Goal: Information Seeking & Learning: Learn about a topic

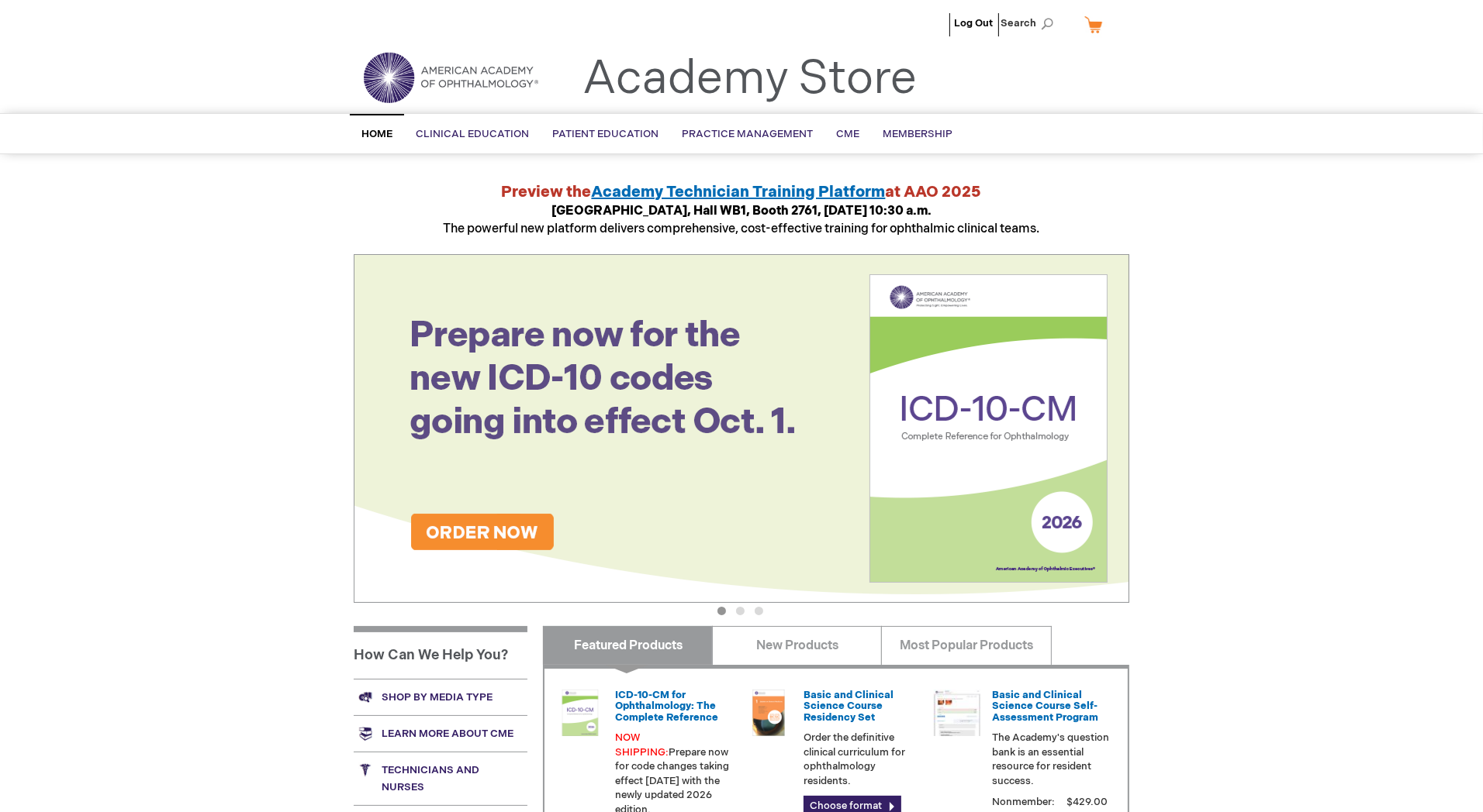
type input "MJTsang"
drag, startPoint x: 1161, startPoint y: 152, endPoint x: 895, endPoint y: 126, distance: 267.3
click at [1161, 152] on div "Search Search × Advanced Search Search Home Clinical Education Product Line BCS…" at bounding box center [741, 134] width 1483 height 41
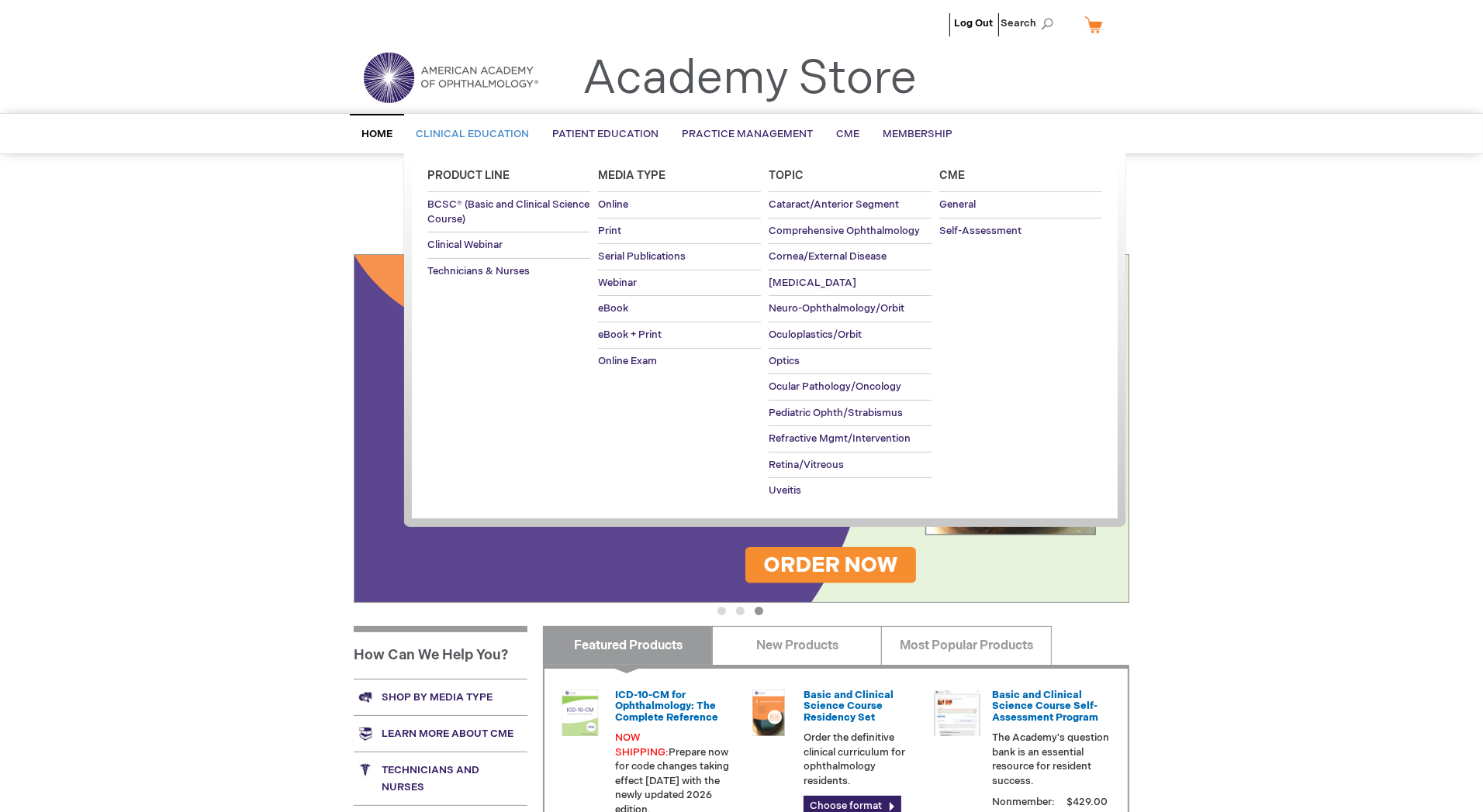
click at [484, 128] on span "Clinical Education" at bounding box center [472, 133] width 114 height 12
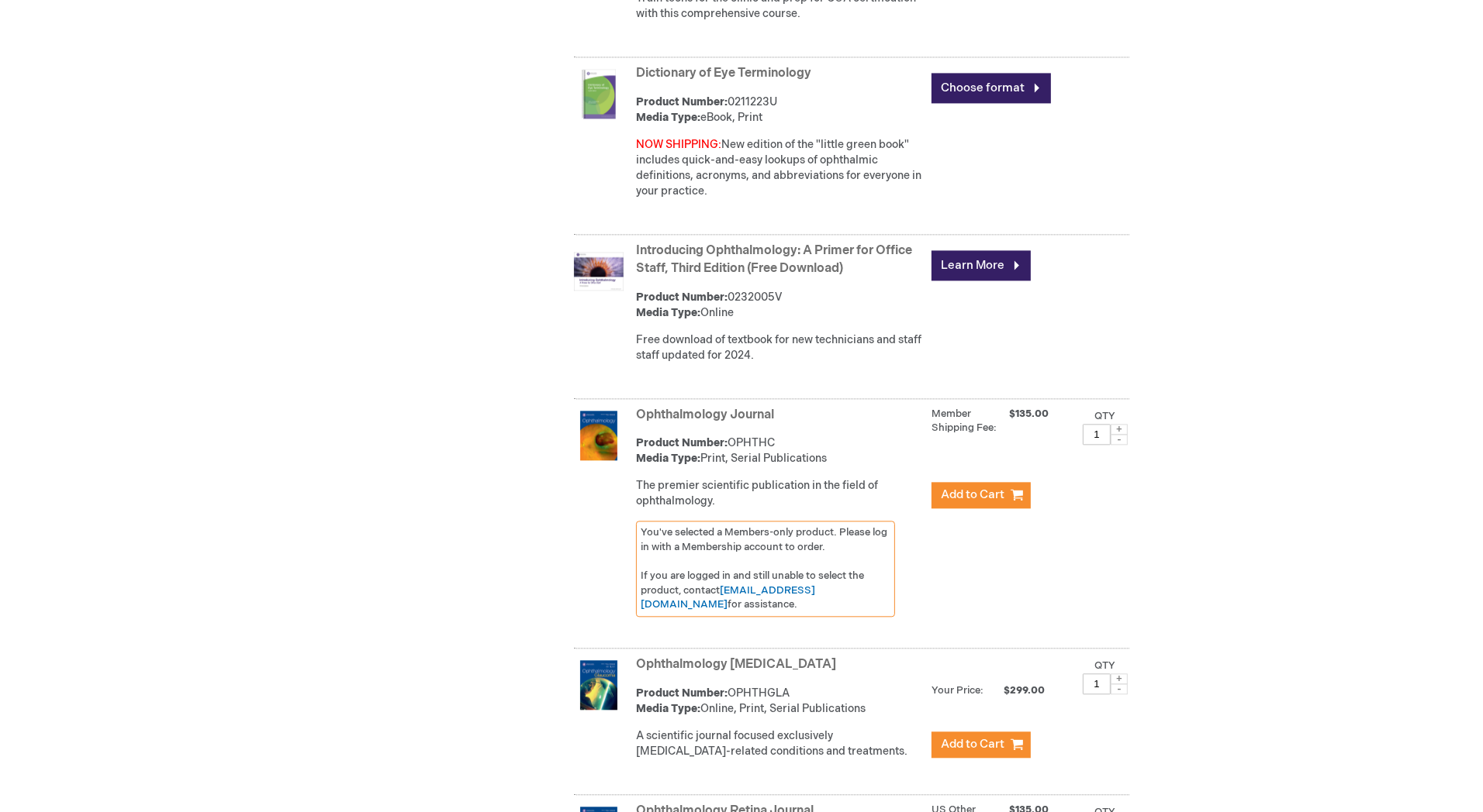
scroll to position [4044, 0]
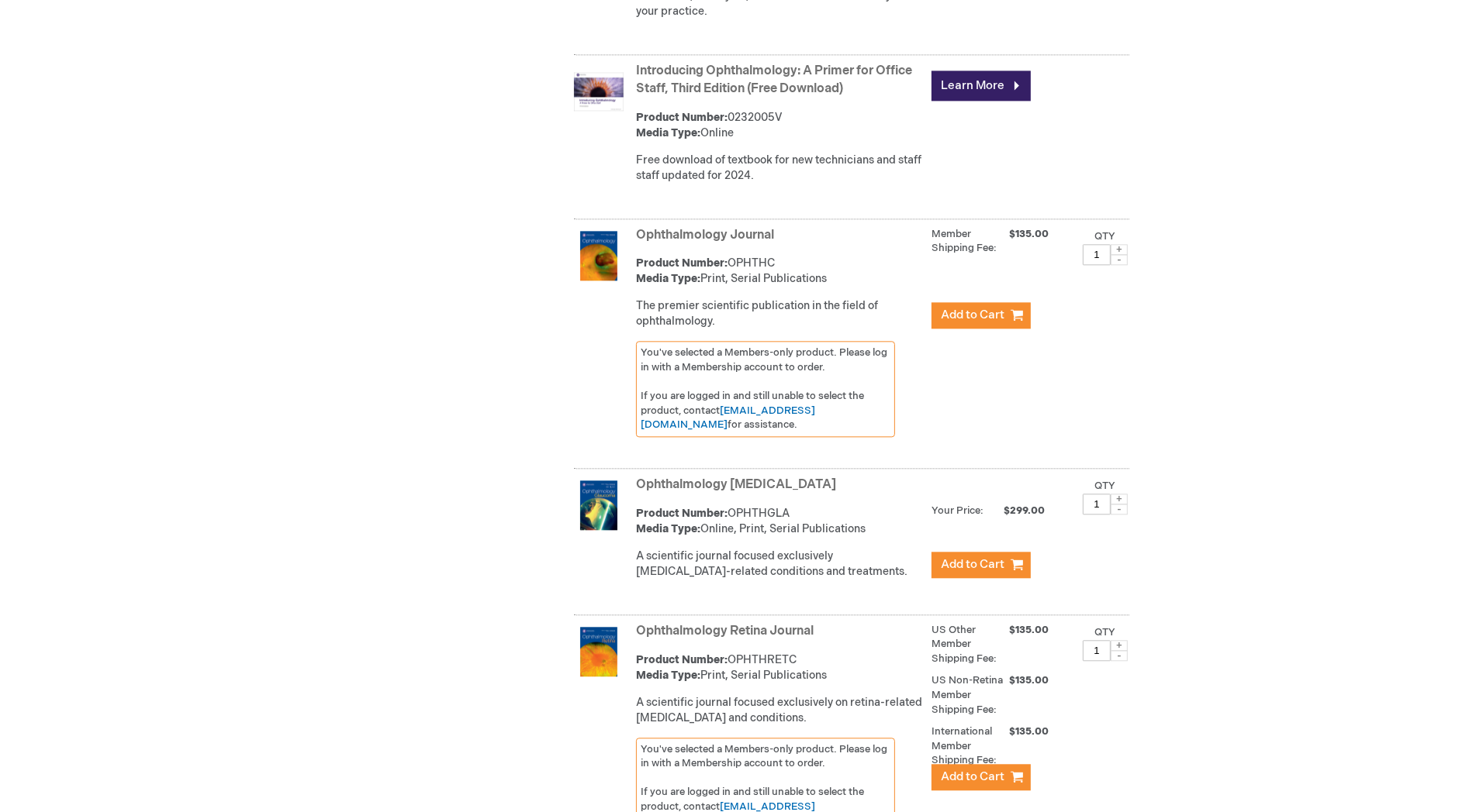
type input "MJTsang"
click at [788, 624] on link "Ophthalmology Retina Journal" at bounding box center [725, 631] width 177 height 15
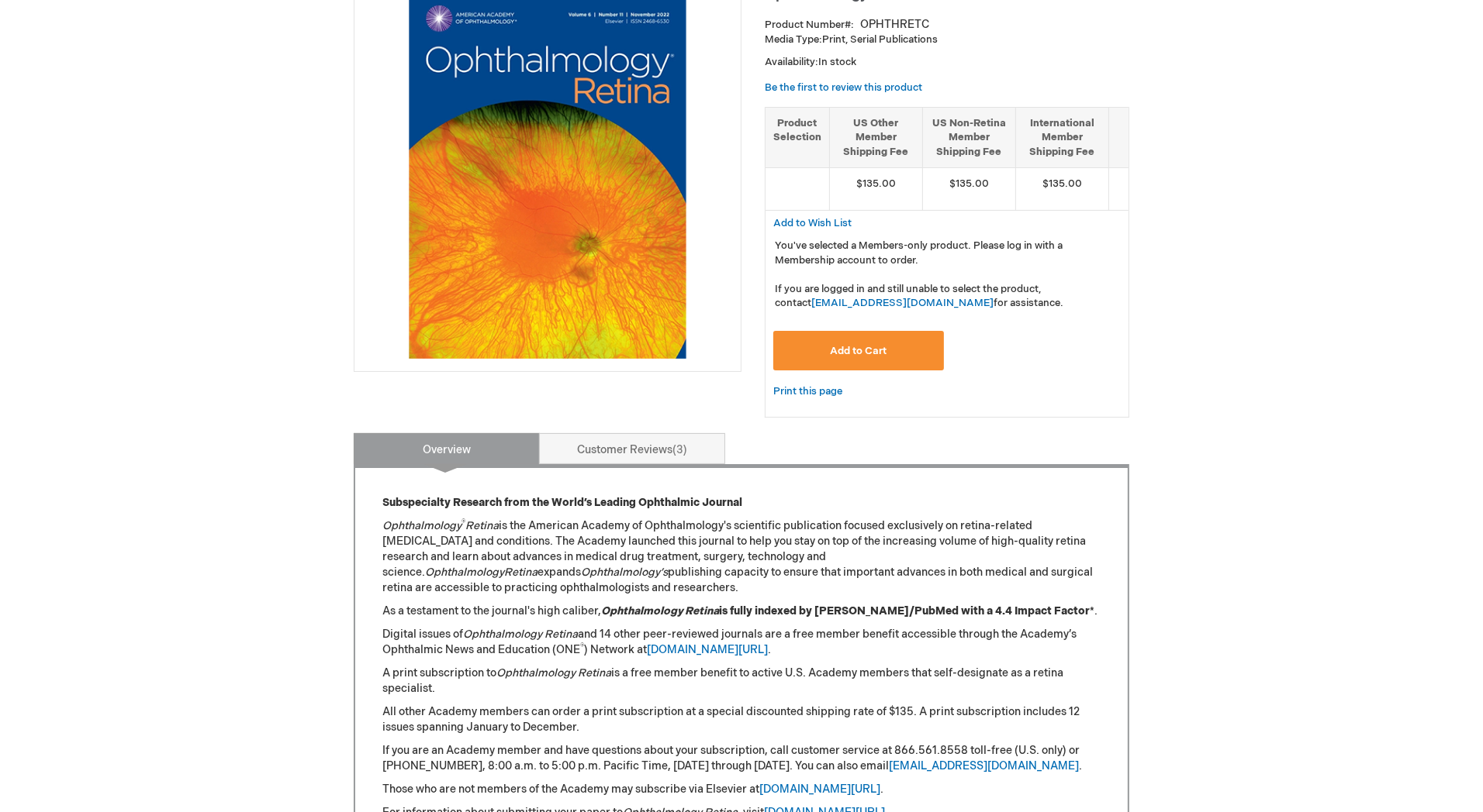
scroll to position [172, 0]
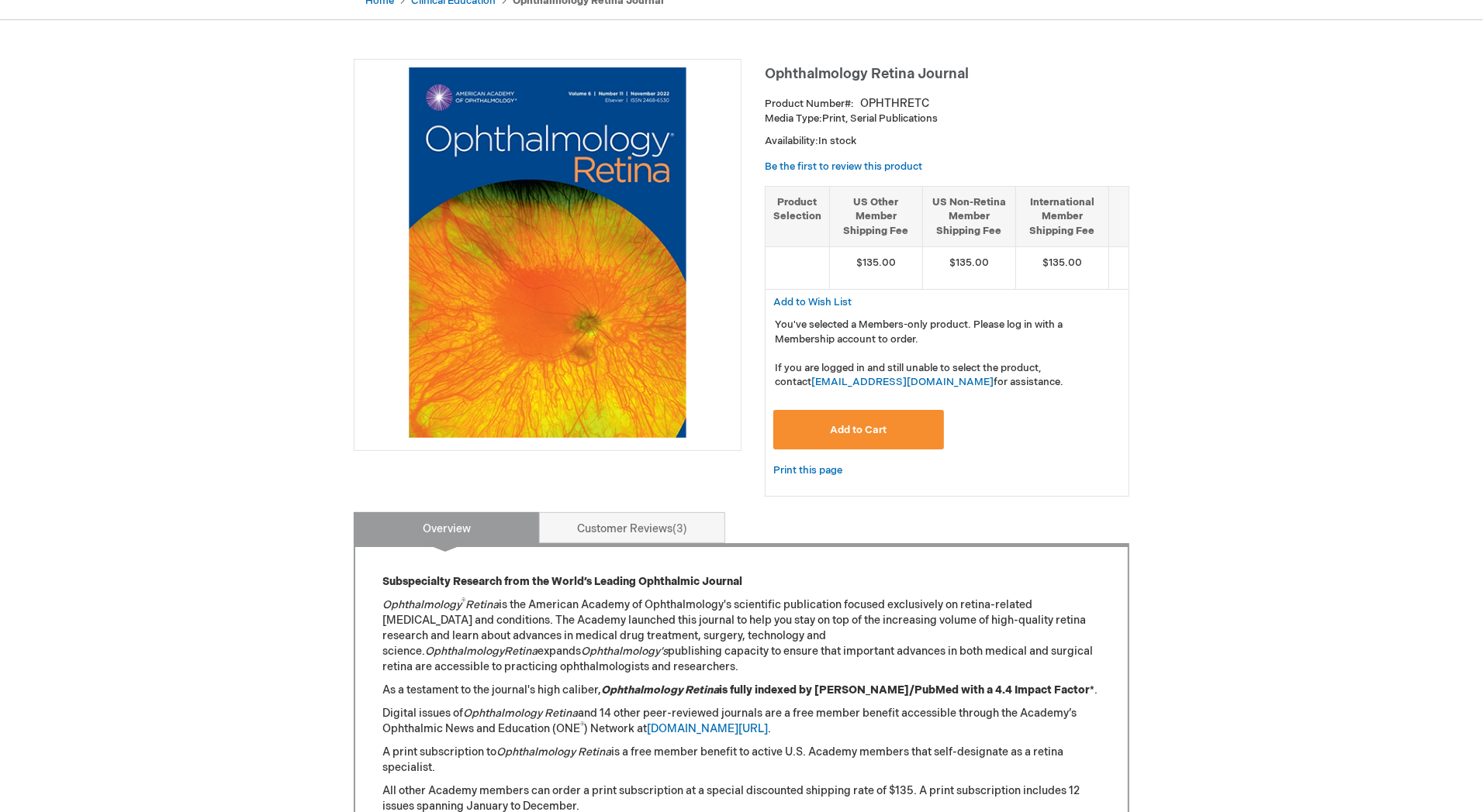
type input "MJTsang"
click at [865, 450] on button "Add to Cart" at bounding box center [859, 430] width 171 height 40
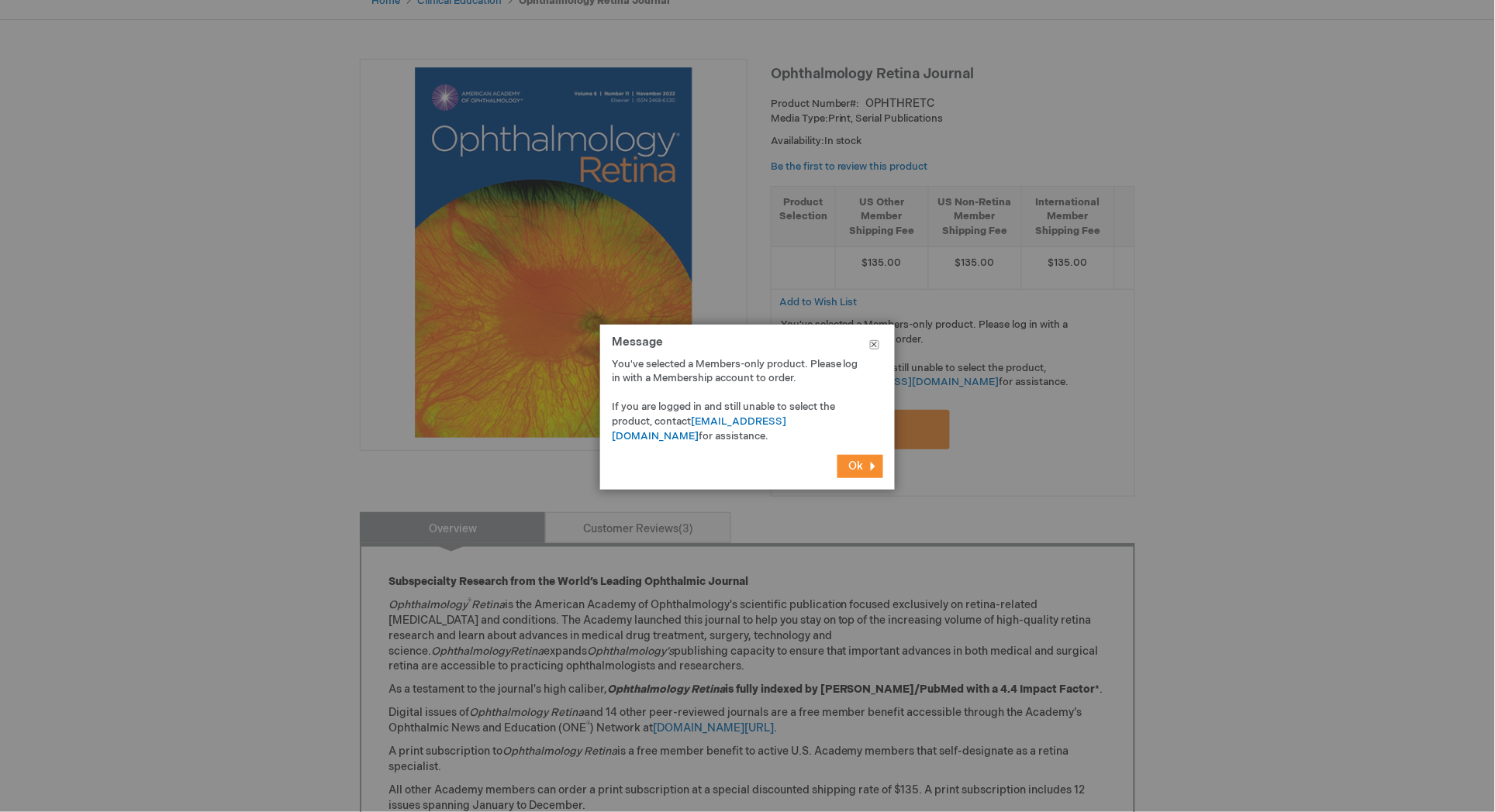
click at [873, 344] on button "Close" at bounding box center [874, 348] width 41 height 46
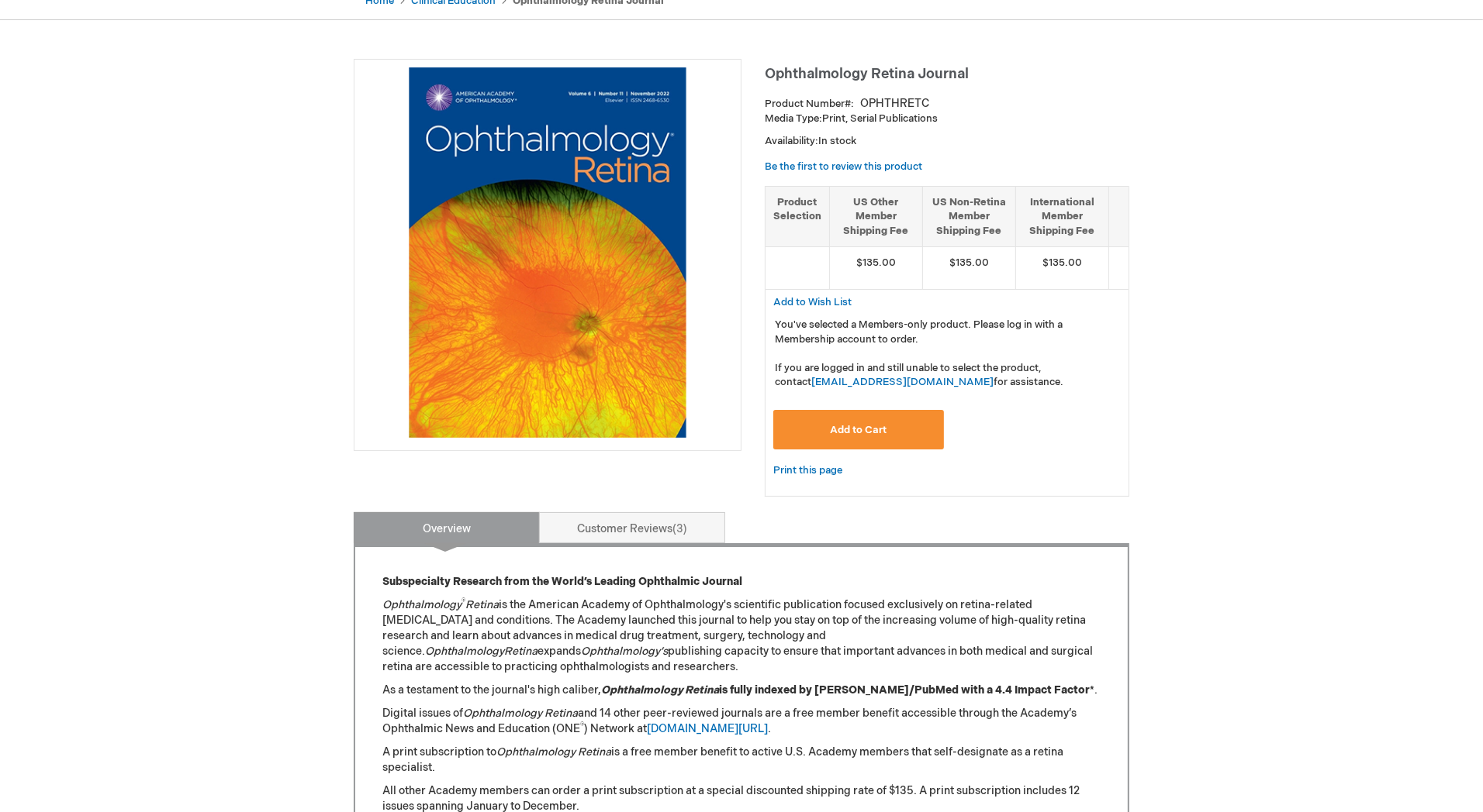
scroll to position [0, 0]
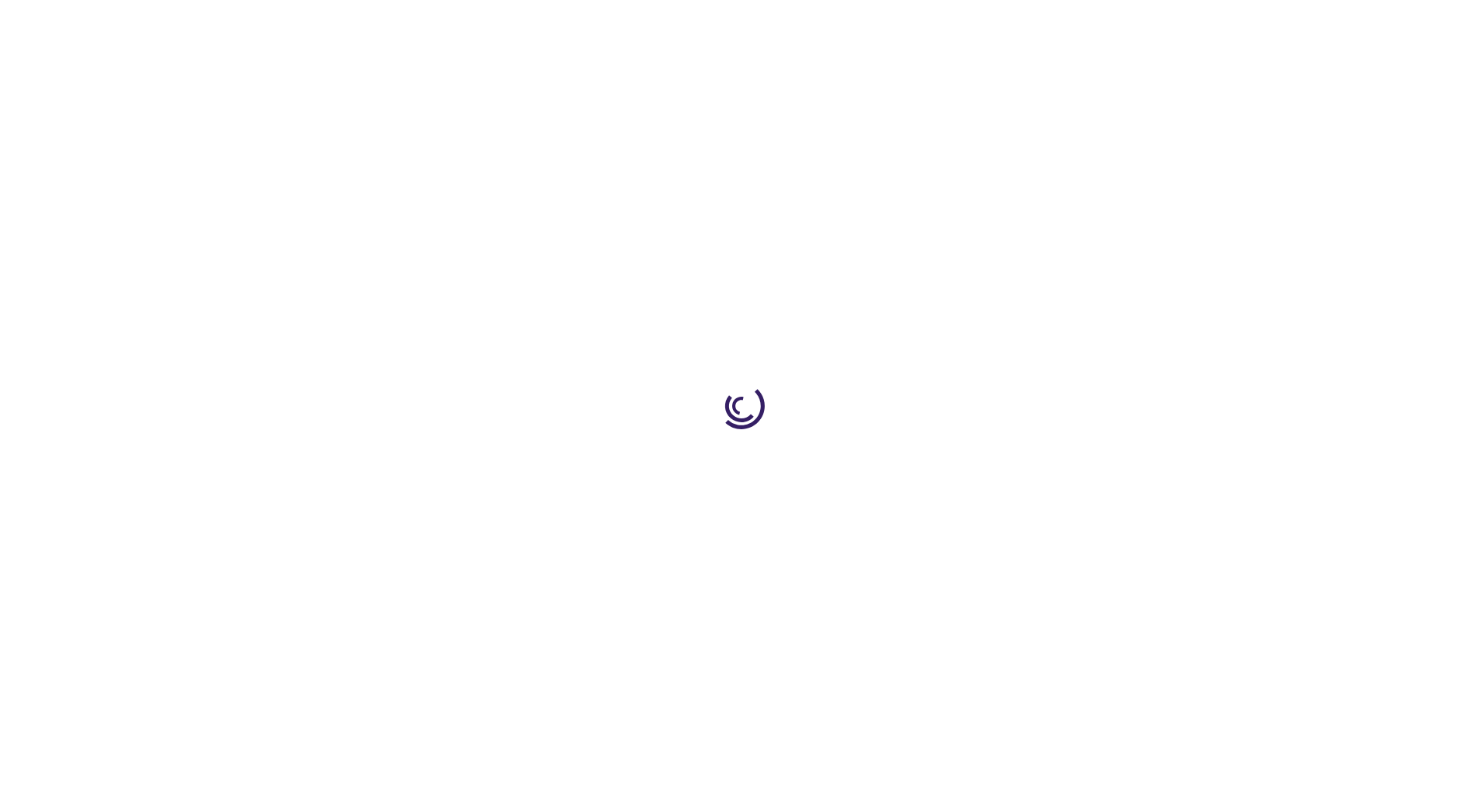
type input "1"
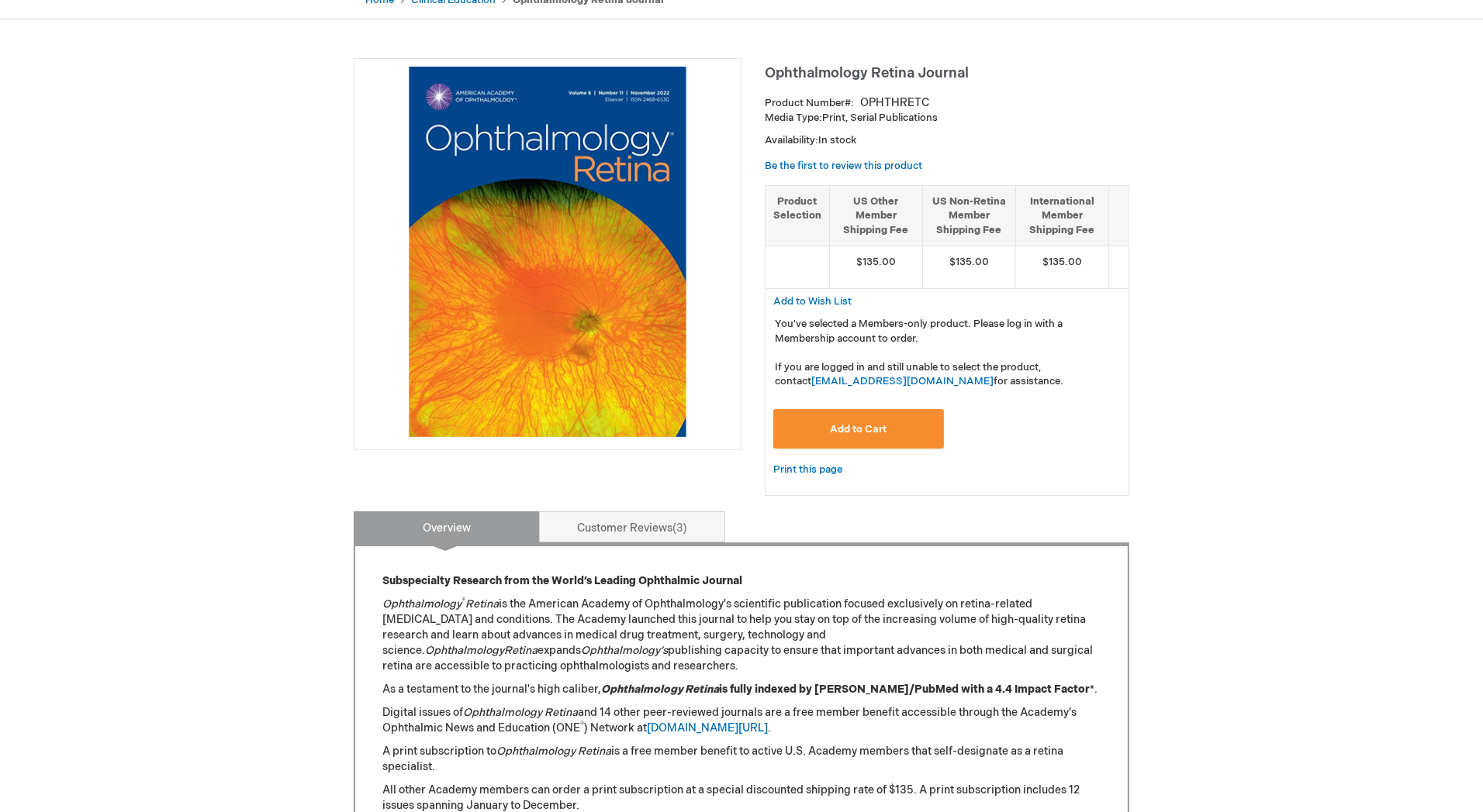
scroll to position [172, 0]
type input "MJTsang"
click at [817, 435] on button "Add to Cart" at bounding box center [859, 430] width 171 height 40
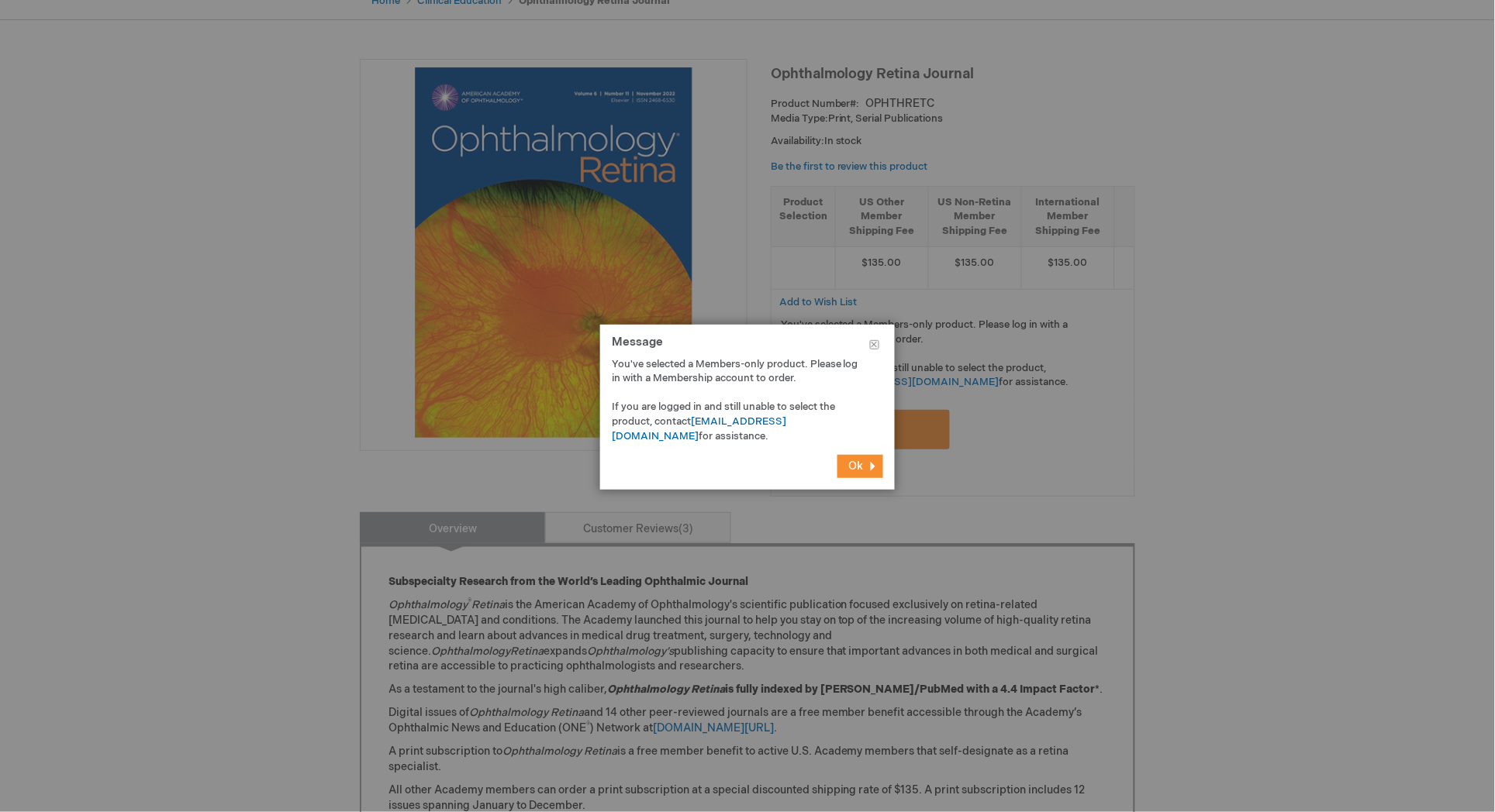
click at [864, 468] on button "Ok" at bounding box center [859, 466] width 46 height 23
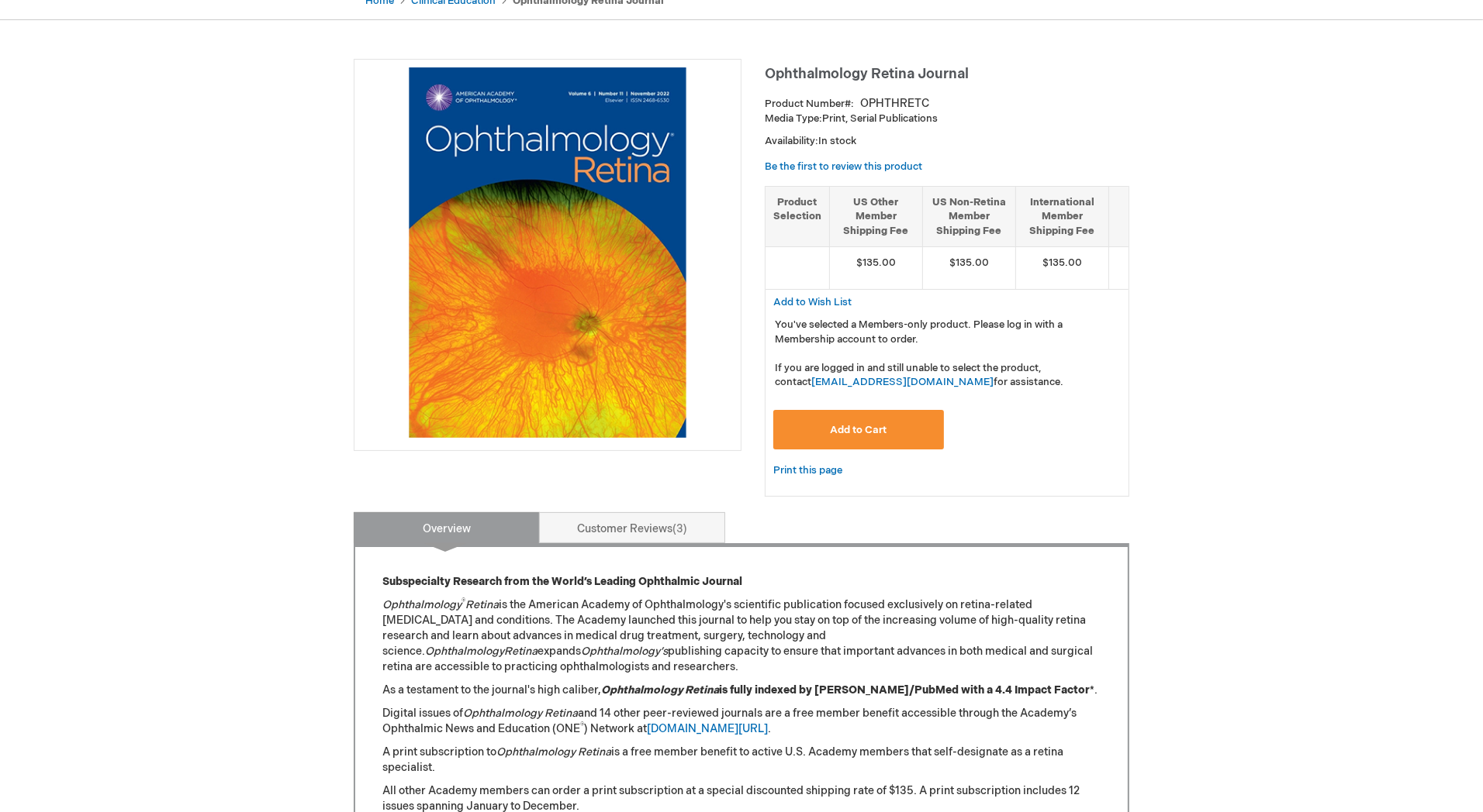
click at [270, 297] on div "Log Out Search My Cart 1 1 items CLOSE RECENTLY ADDED ITEM(S) Close Recently ad…" at bounding box center [741, 687] width 1483 height 1719
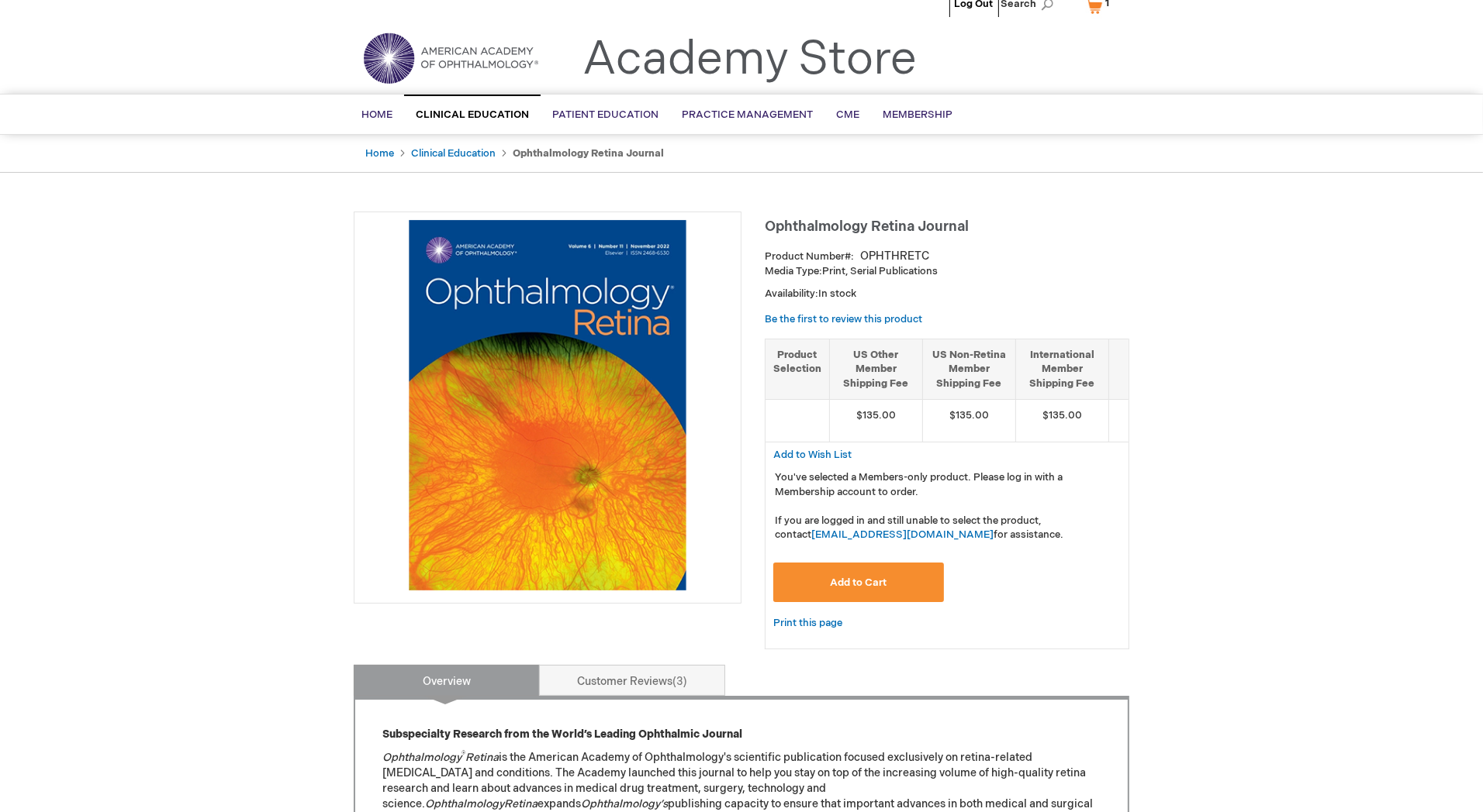
scroll to position [0, 0]
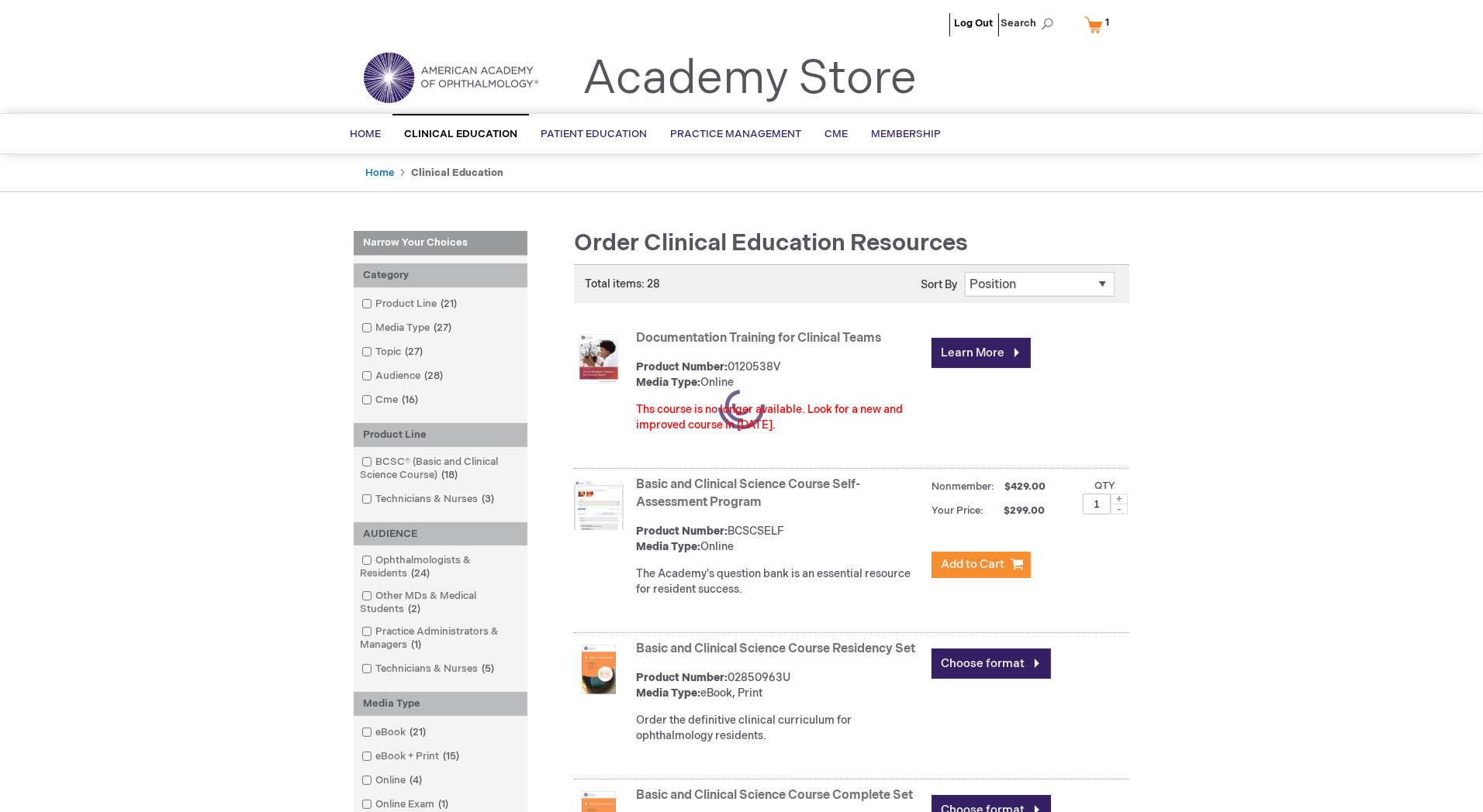
scroll to position [1414, 0]
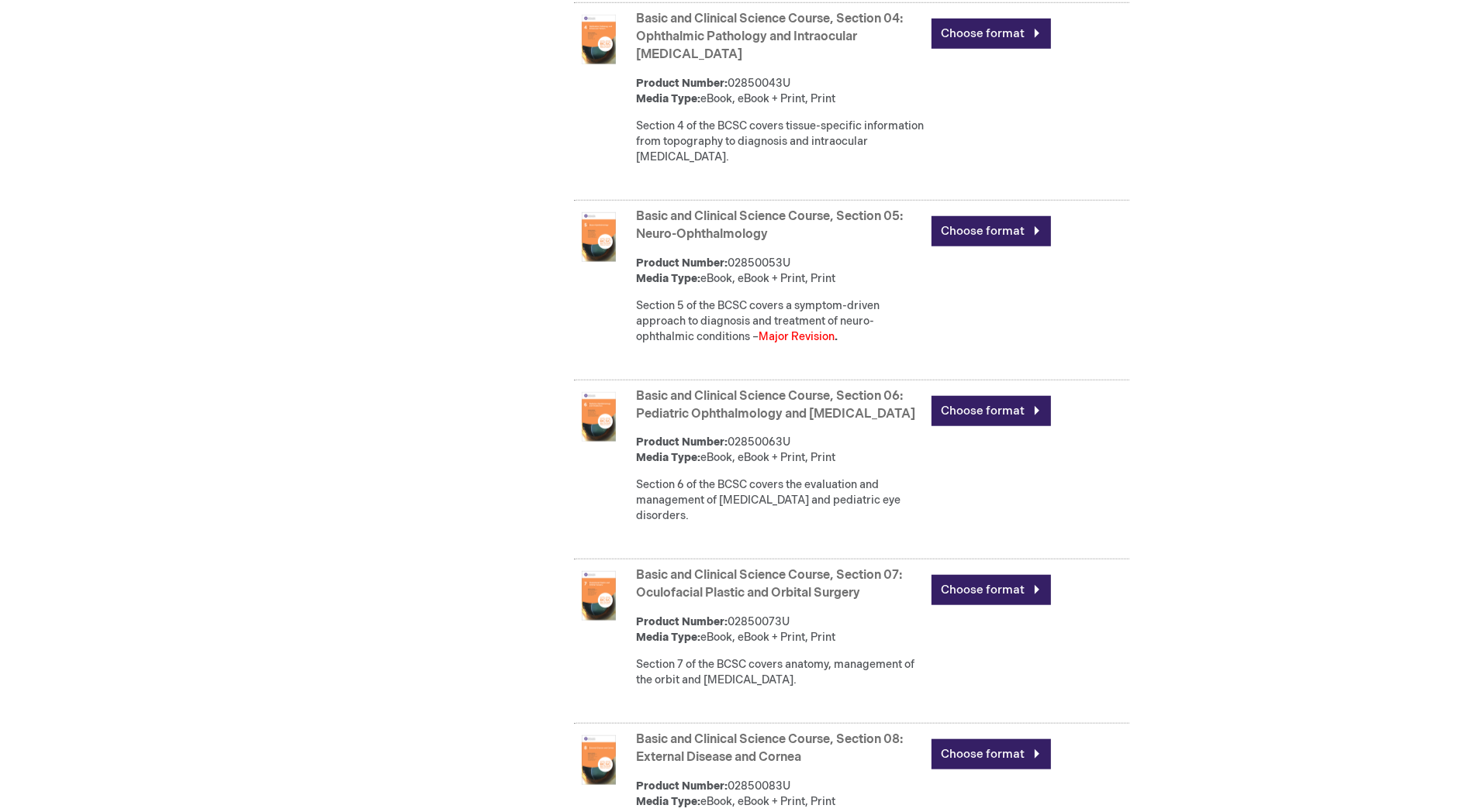
type input "MJTsang"
click at [1165, 171] on div "Log Out Search My Cart 1 1 items CLOSE RECENTLY ADDED ITEM(S) Close Recently ad…" at bounding box center [741, 517] width 1483 height 3863
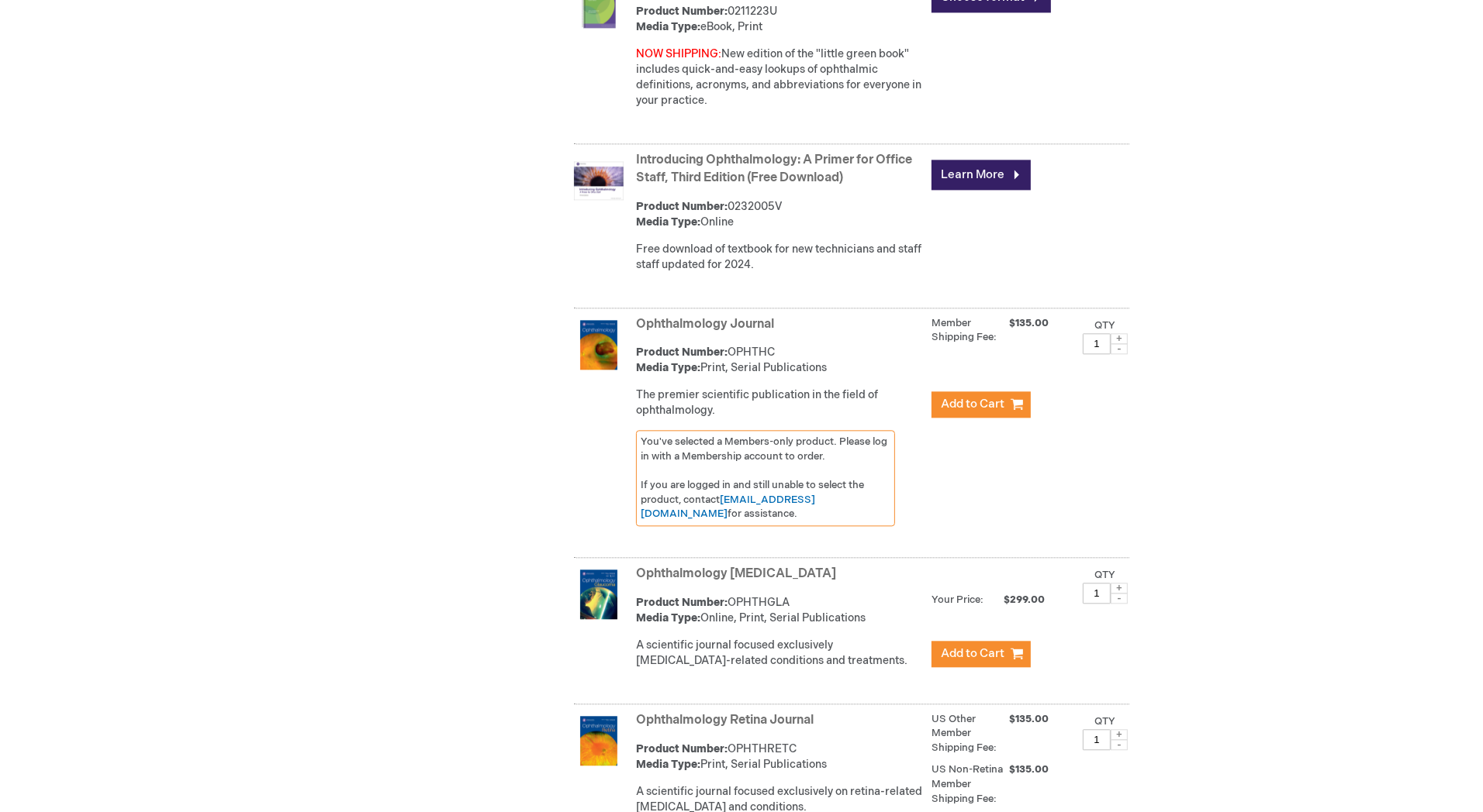
scroll to position [3958, 0]
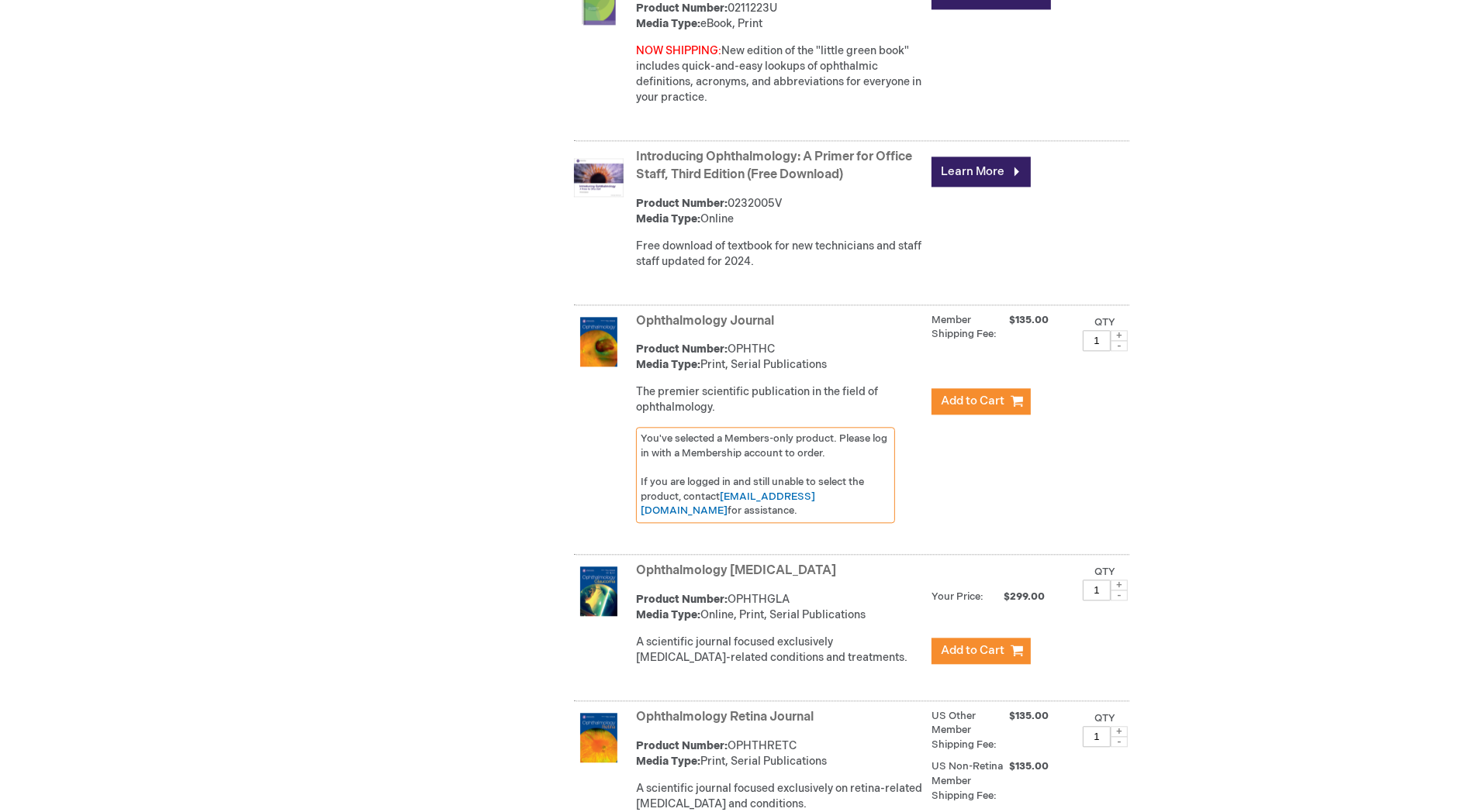
click at [706, 314] on link "Ophthalmology Journal" at bounding box center [705, 321] width 138 height 15
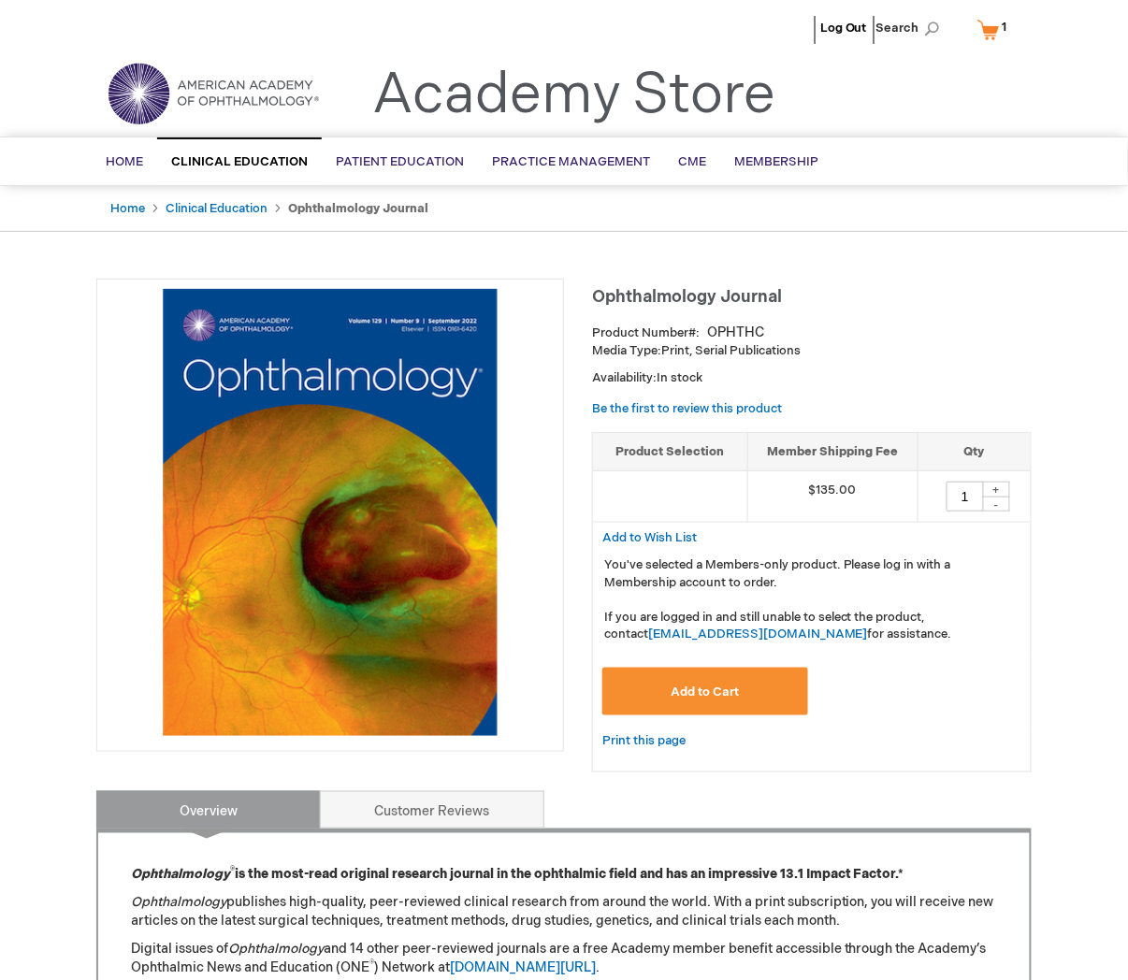
type input "MJTsang"
drag, startPoint x: 823, startPoint y: 302, endPoint x: 596, endPoint y: 297, distance: 227.4
click at [596, 297] on h1 "Ophthalmology Journal" at bounding box center [812, 294] width 440 height 31
copy span "Ophthalmology Journal"
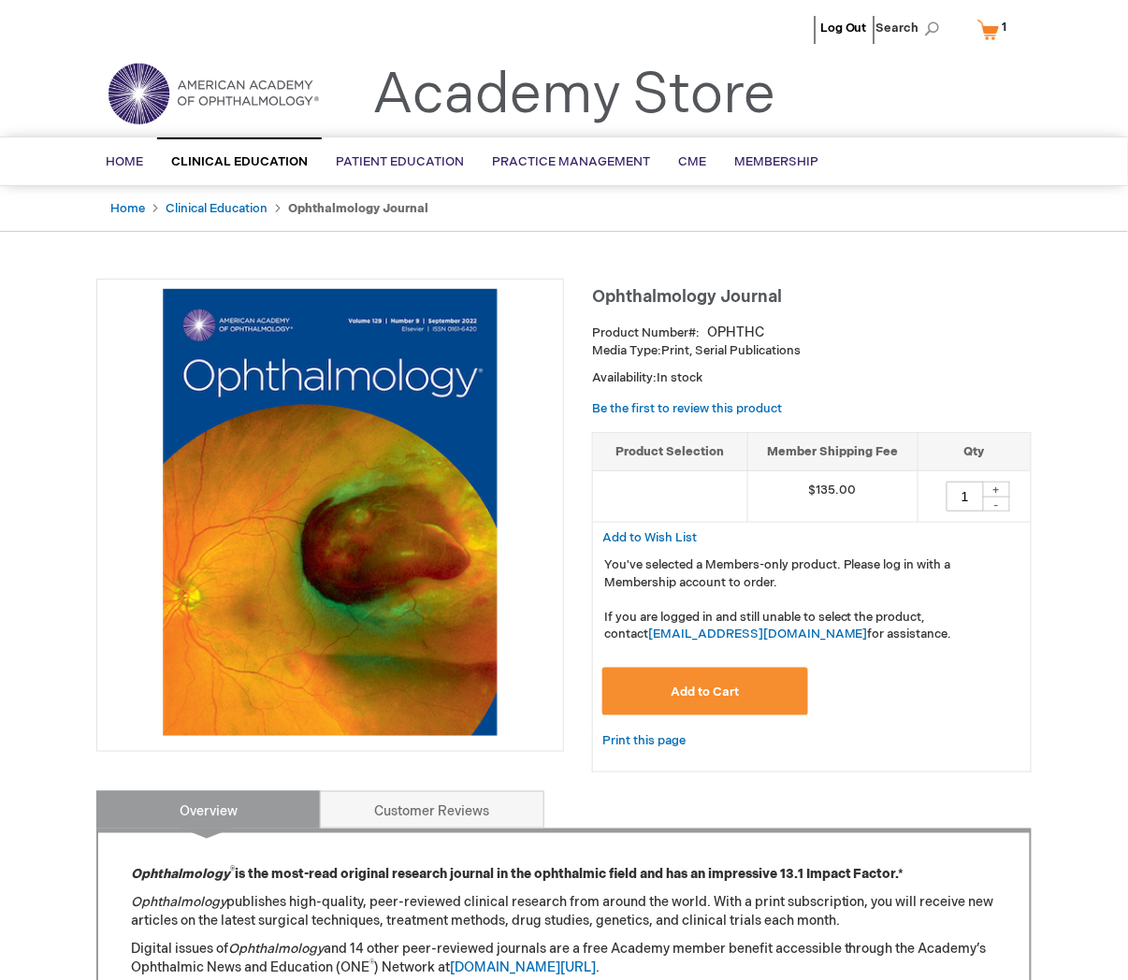
click at [515, 928] on p "Ophthalmology publishes high-quality, peer-reviewed clinical research from arou…" at bounding box center [564, 912] width 866 height 37
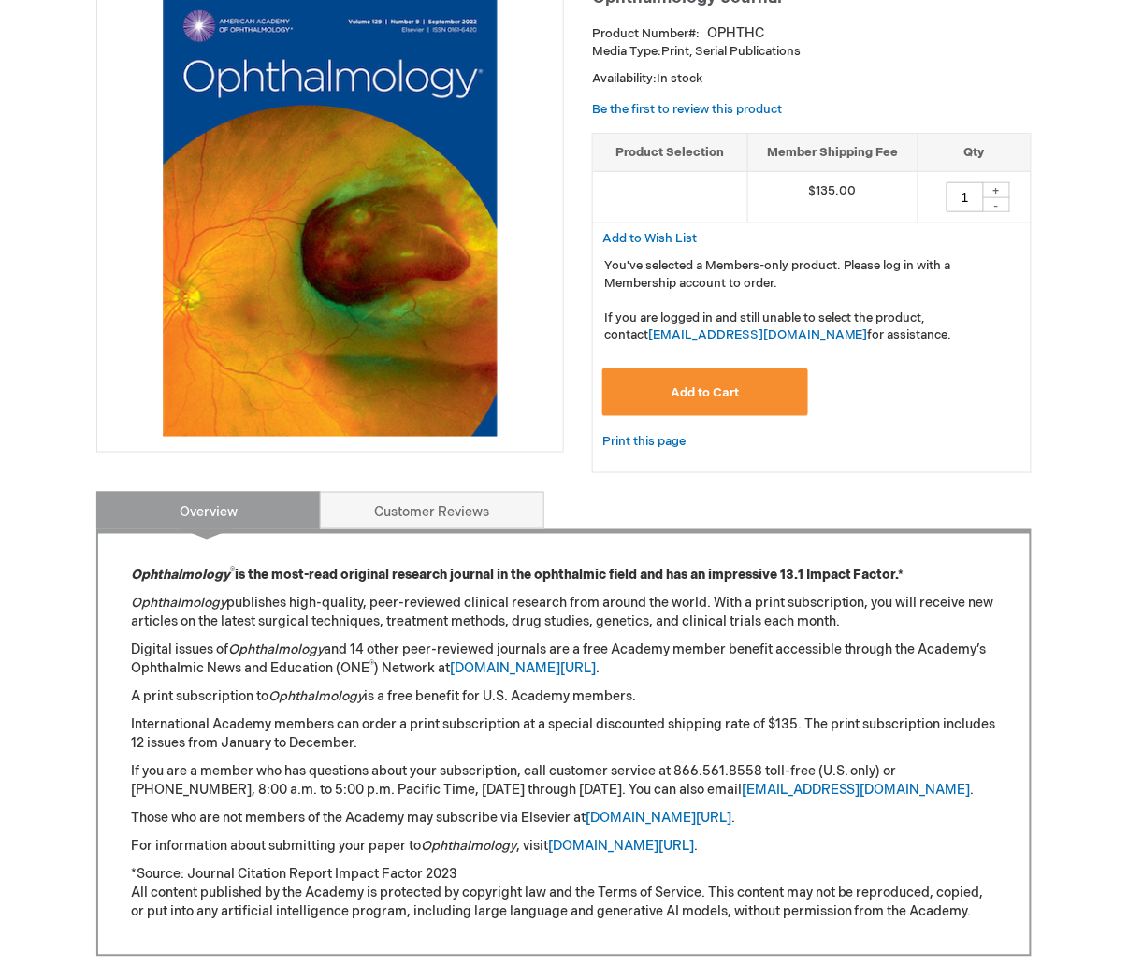
scroll to position [415, 0]
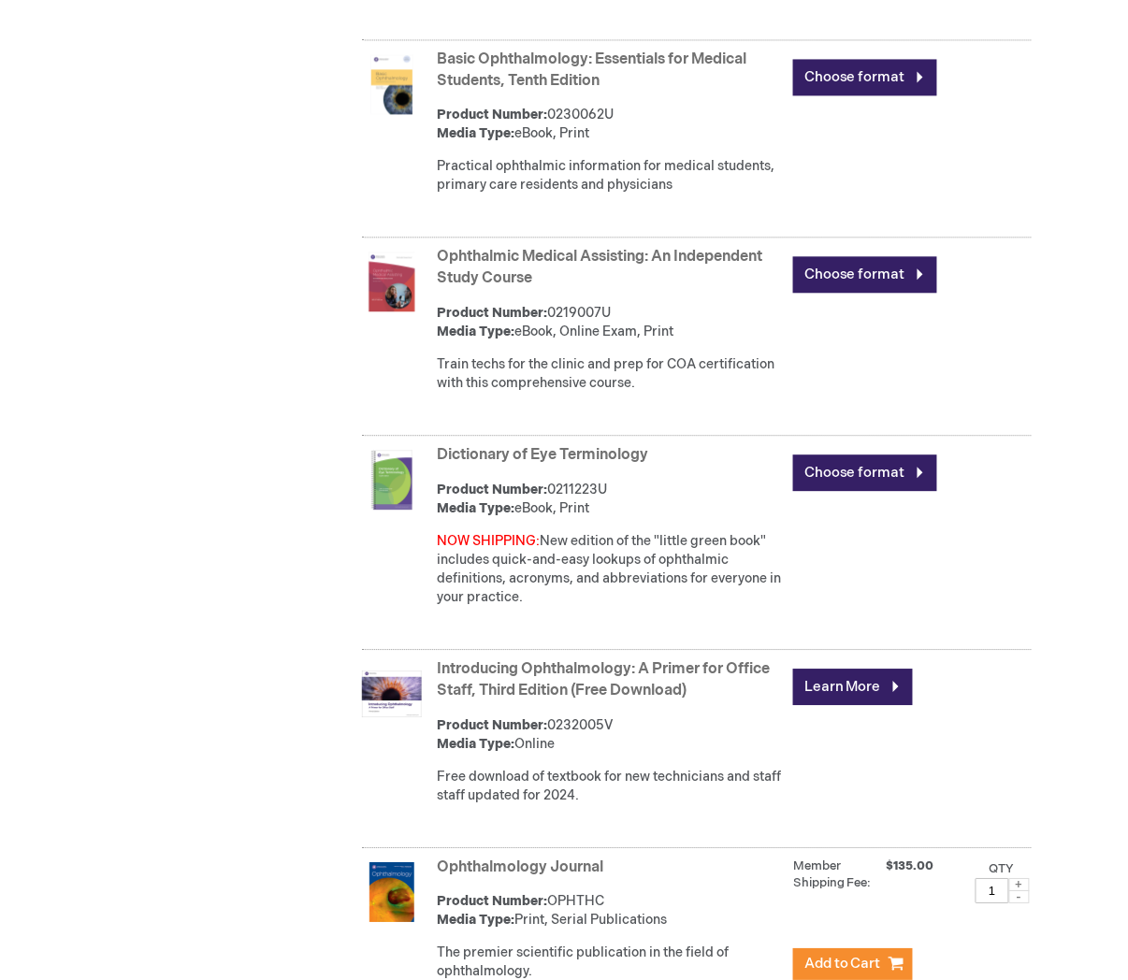
scroll to position [4608, 0]
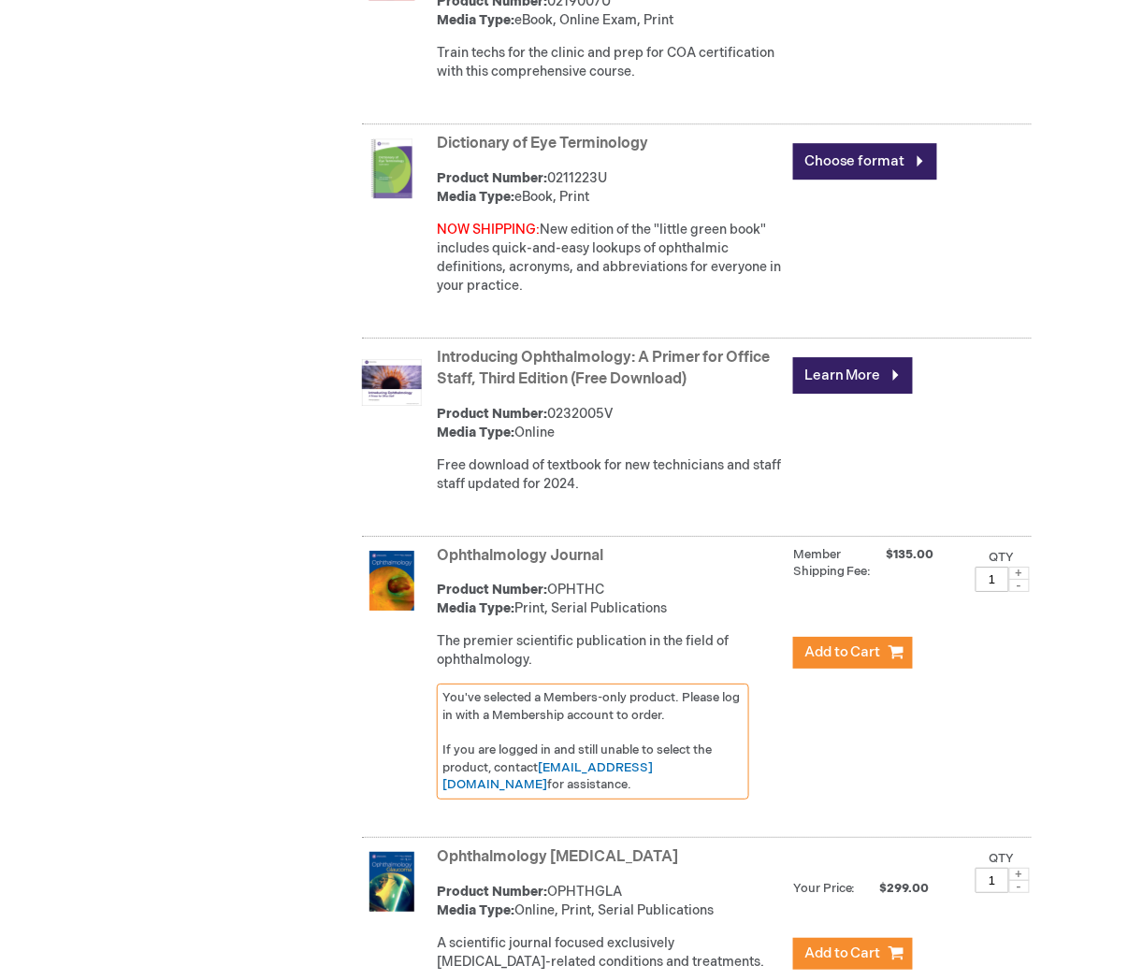
type input "MJTsang"
click at [539, 843] on div "Ophthalmology Glaucoma Product Number: OPHTHGLA Media Type: Online, Print, Seri…" at bounding box center [734, 914] width 595 height 143
click at [530, 849] on link "Ophthalmology [MEDICAL_DATA]" at bounding box center [557, 858] width 241 height 18
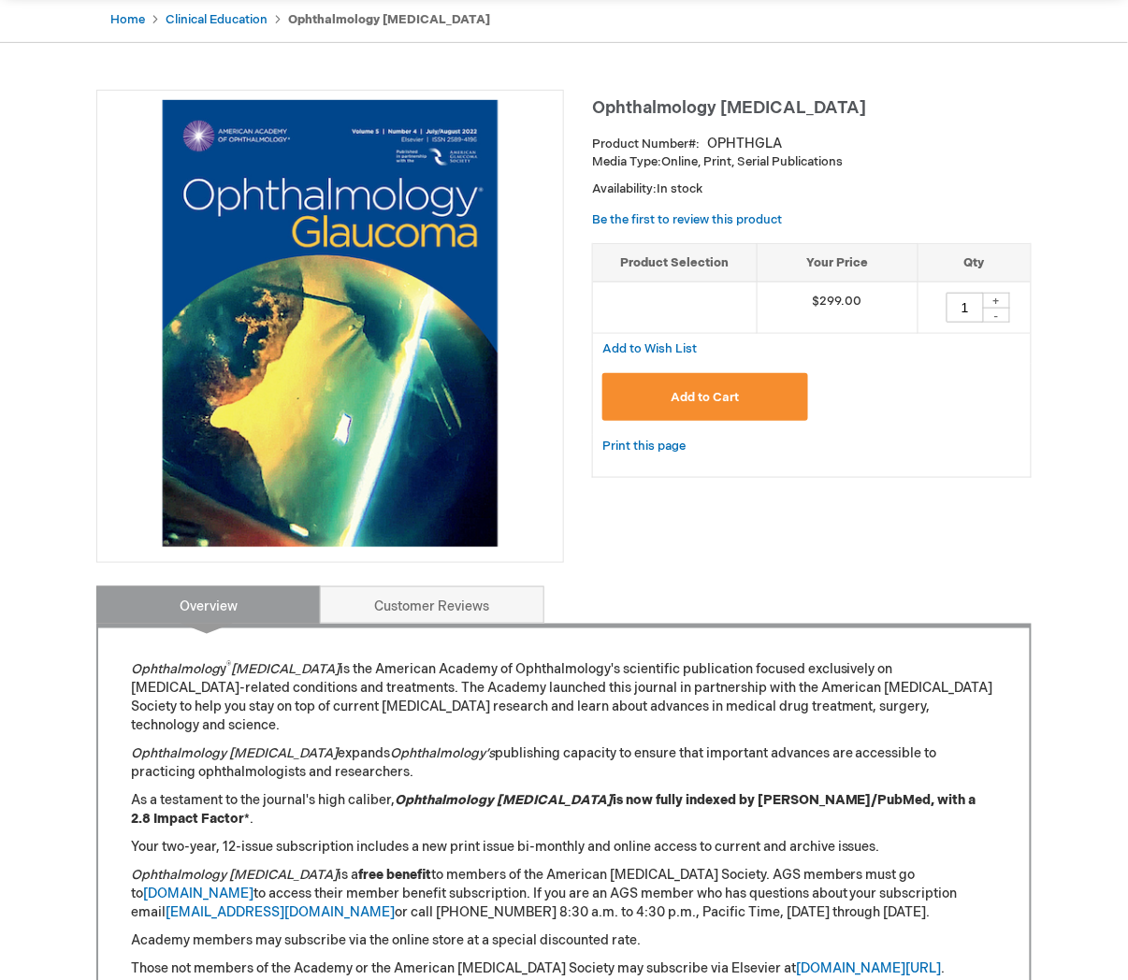
scroll to position [208, 0]
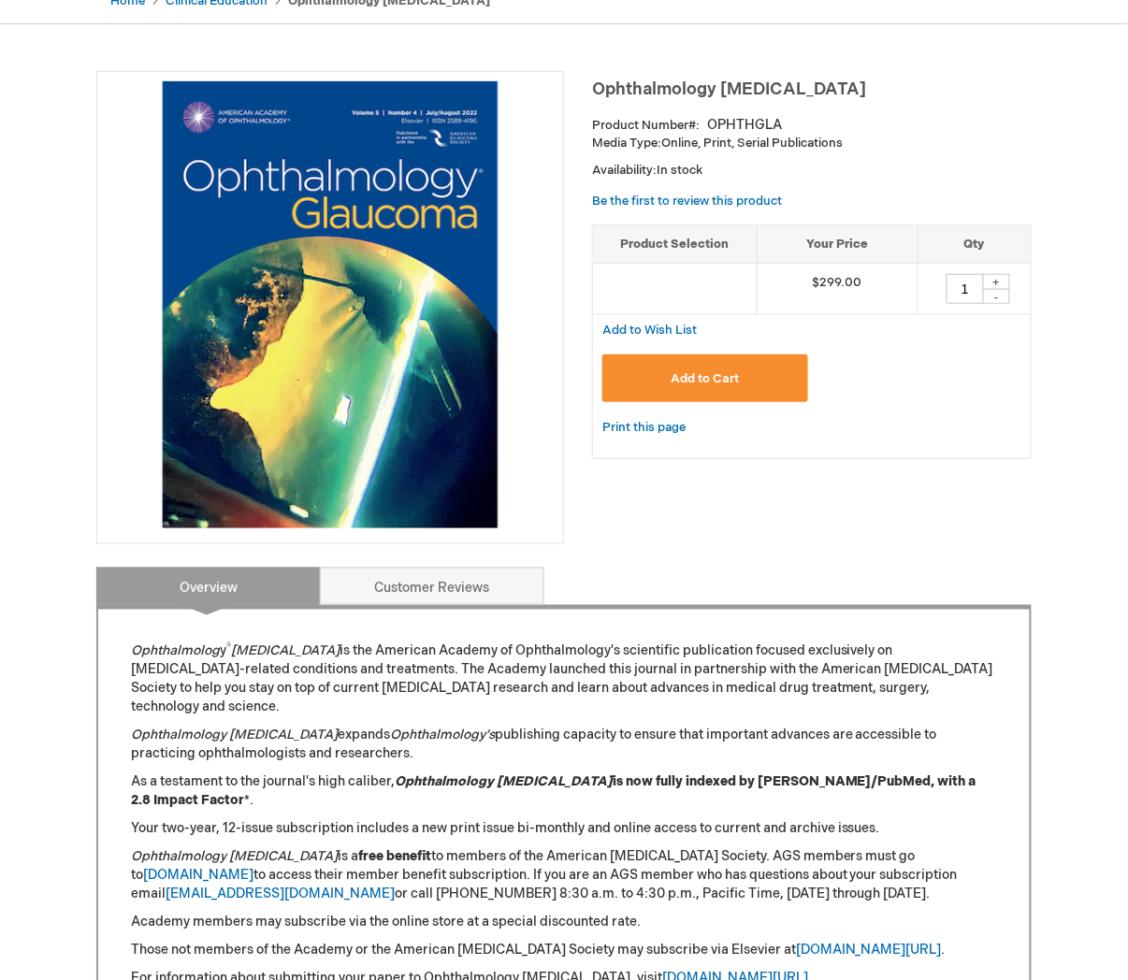
type input "MJTsang"
click at [741, 385] on button "Add to Cart" at bounding box center [705, 379] width 206 height 48
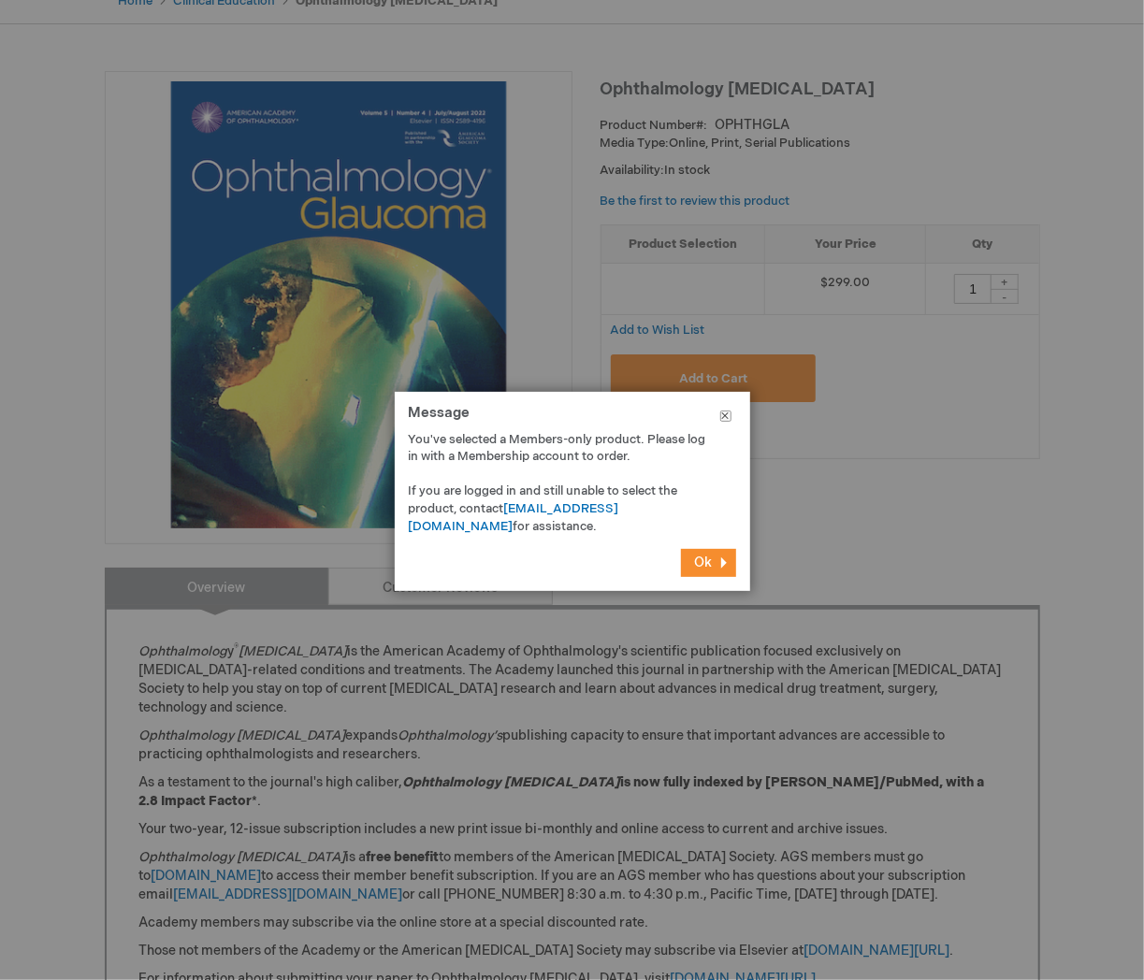
click at [718, 410] on button "Close" at bounding box center [726, 420] width 49 height 56
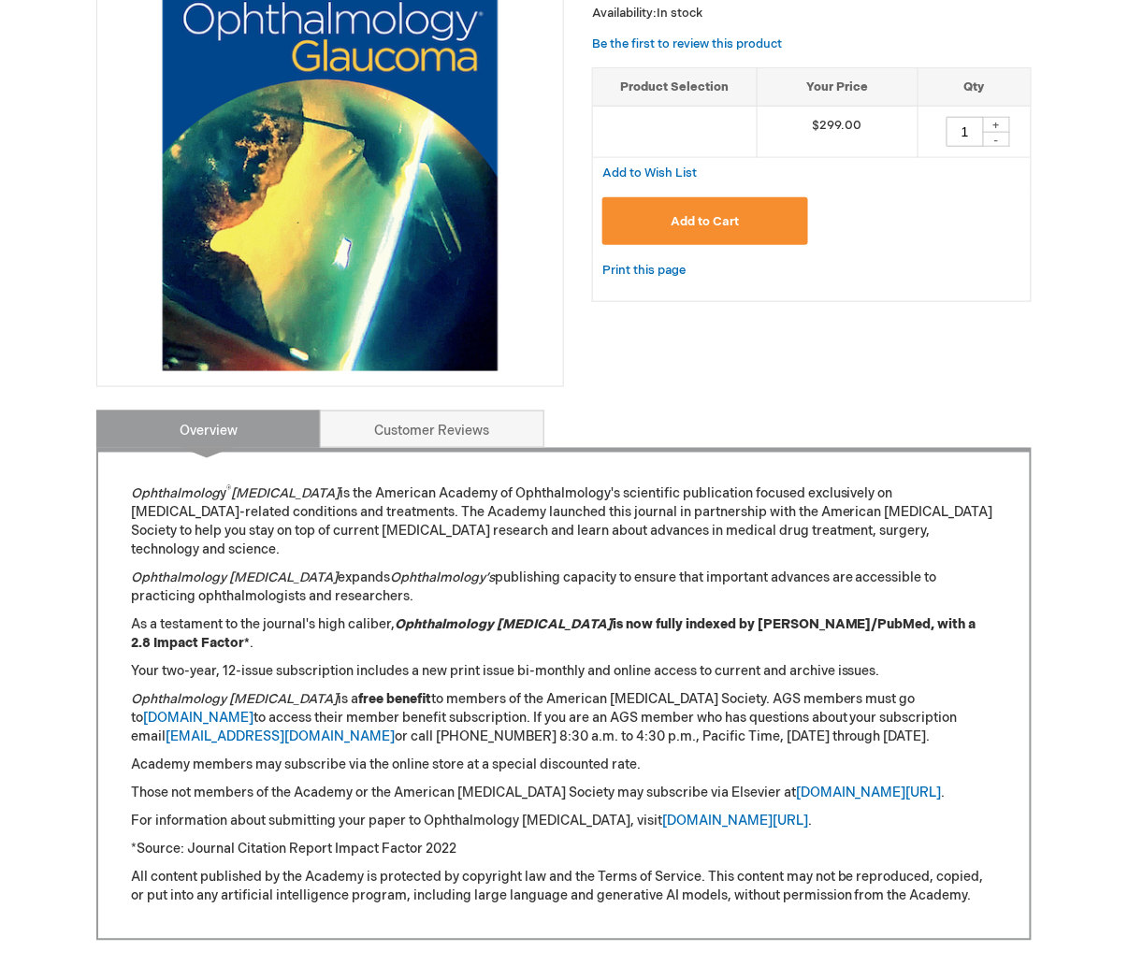
scroll to position [415, 0]
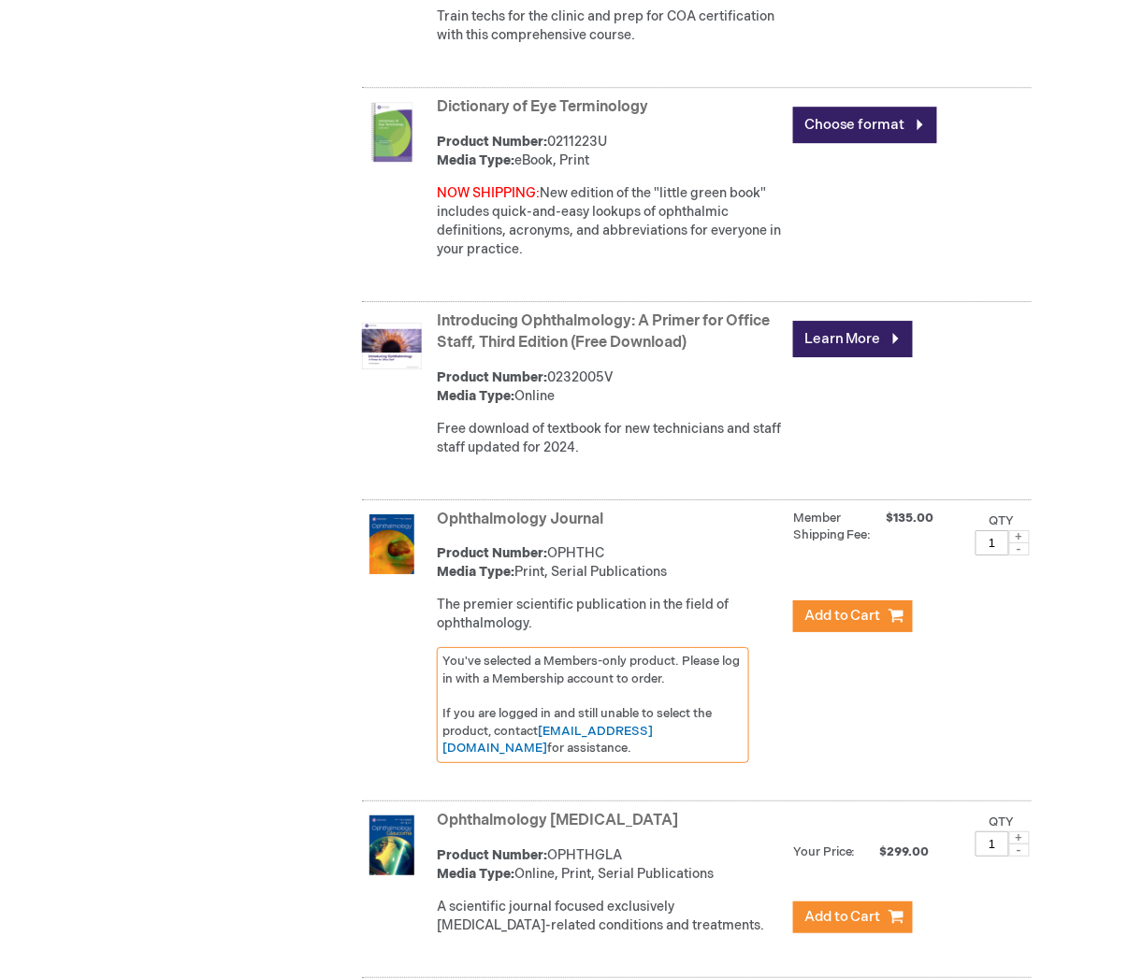
scroll to position [4825, 0]
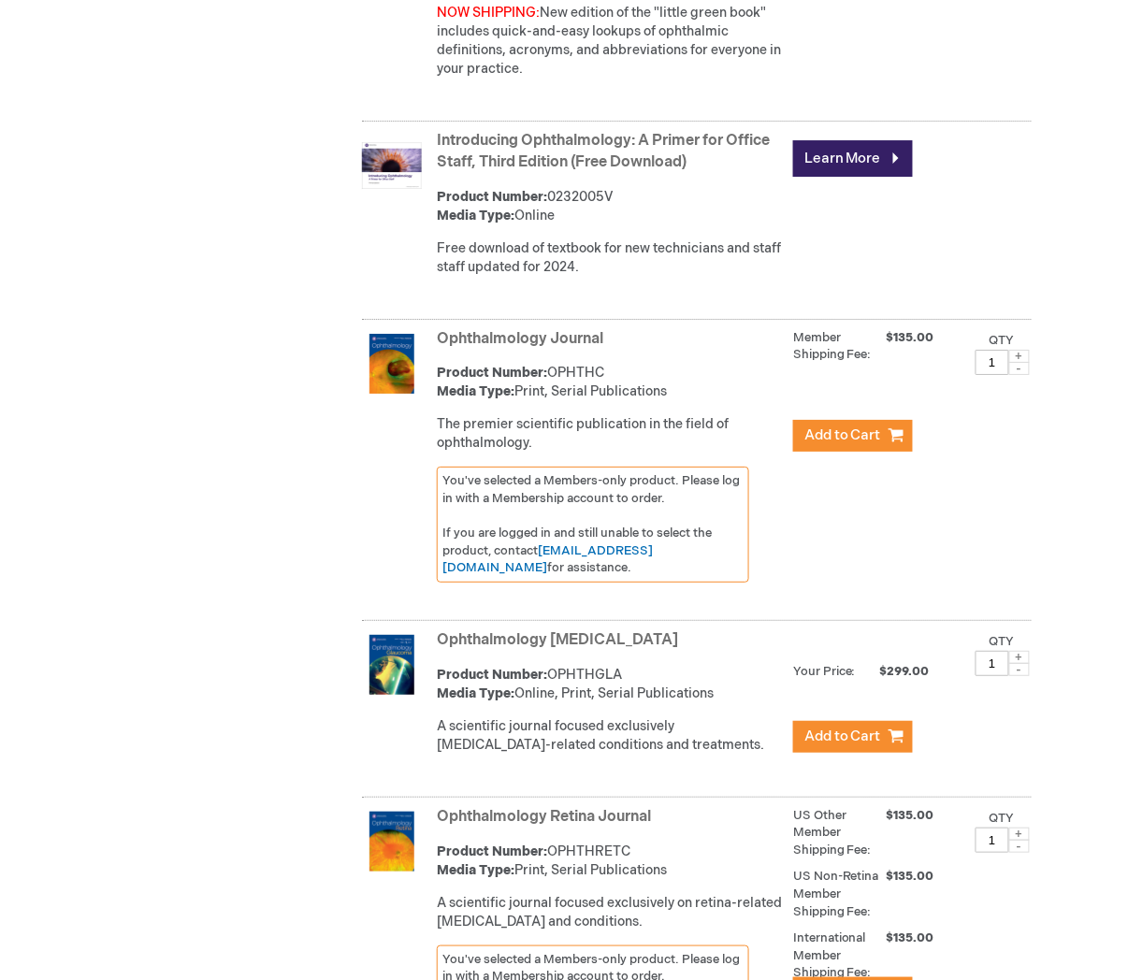
type input "MJTsang"
click at [609, 808] on link "Ophthalmology Retina Journal" at bounding box center [544, 817] width 214 height 18
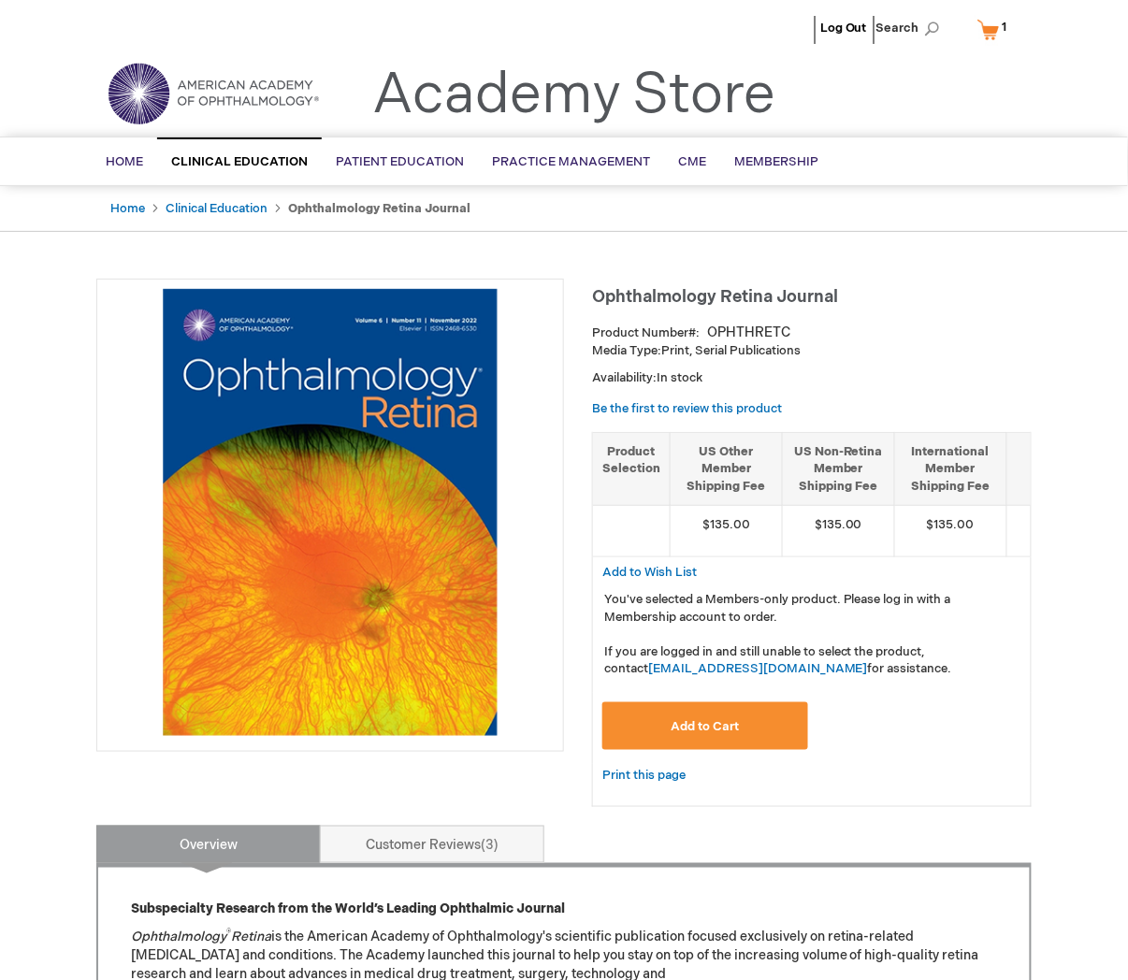
scroll to position [519, 0]
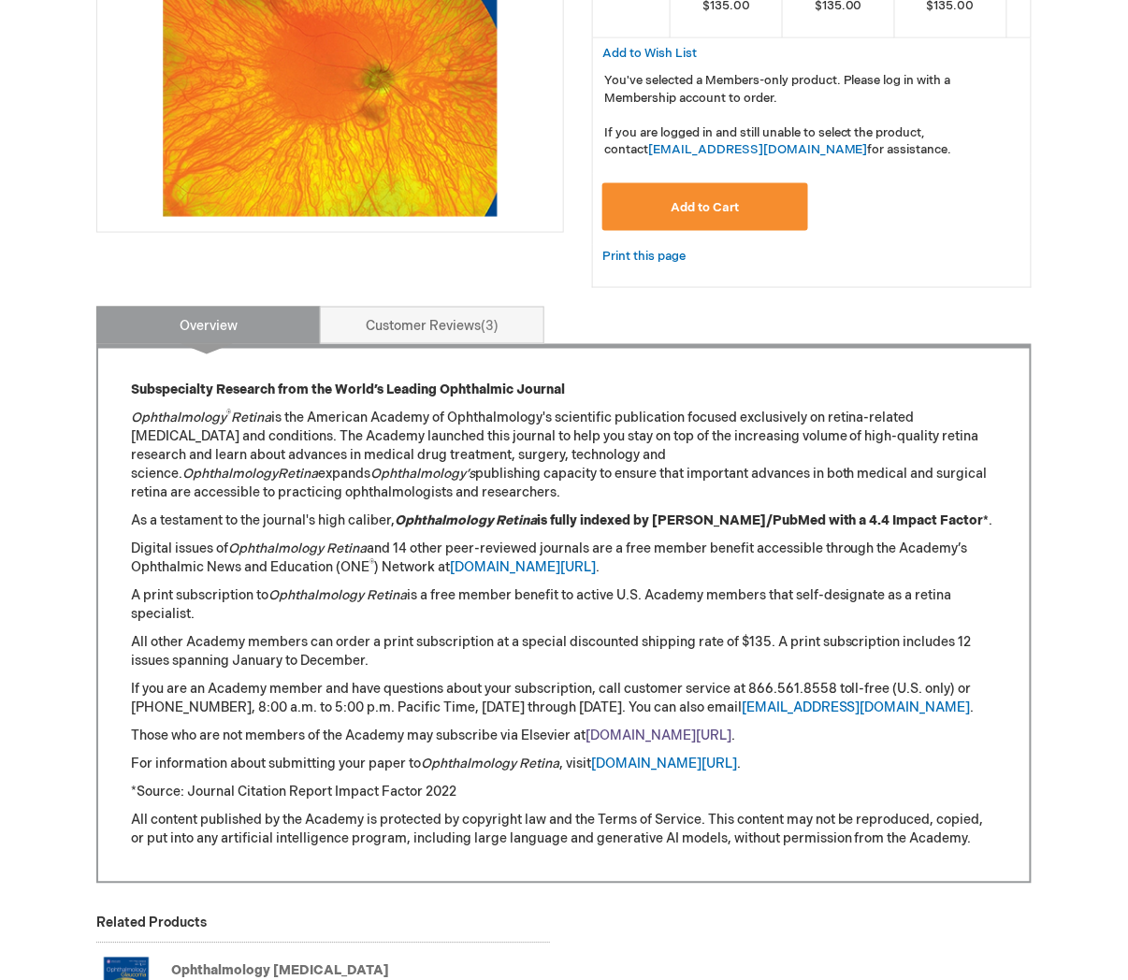
type input "MJTsang"
click at [659, 745] on link "aao.org/retinajournal" at bounding box center [659, 737] width 146 height 16
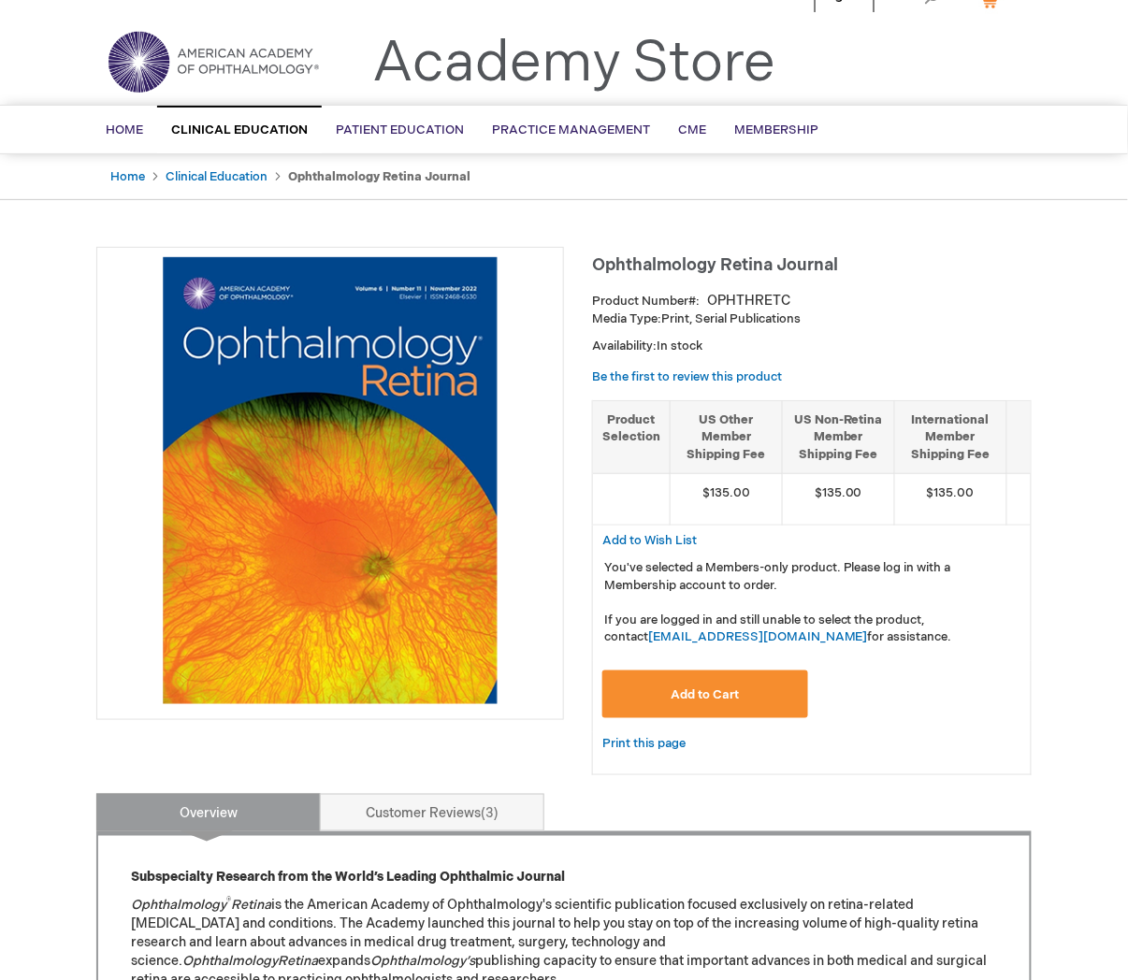
scroll to position [0, 0]
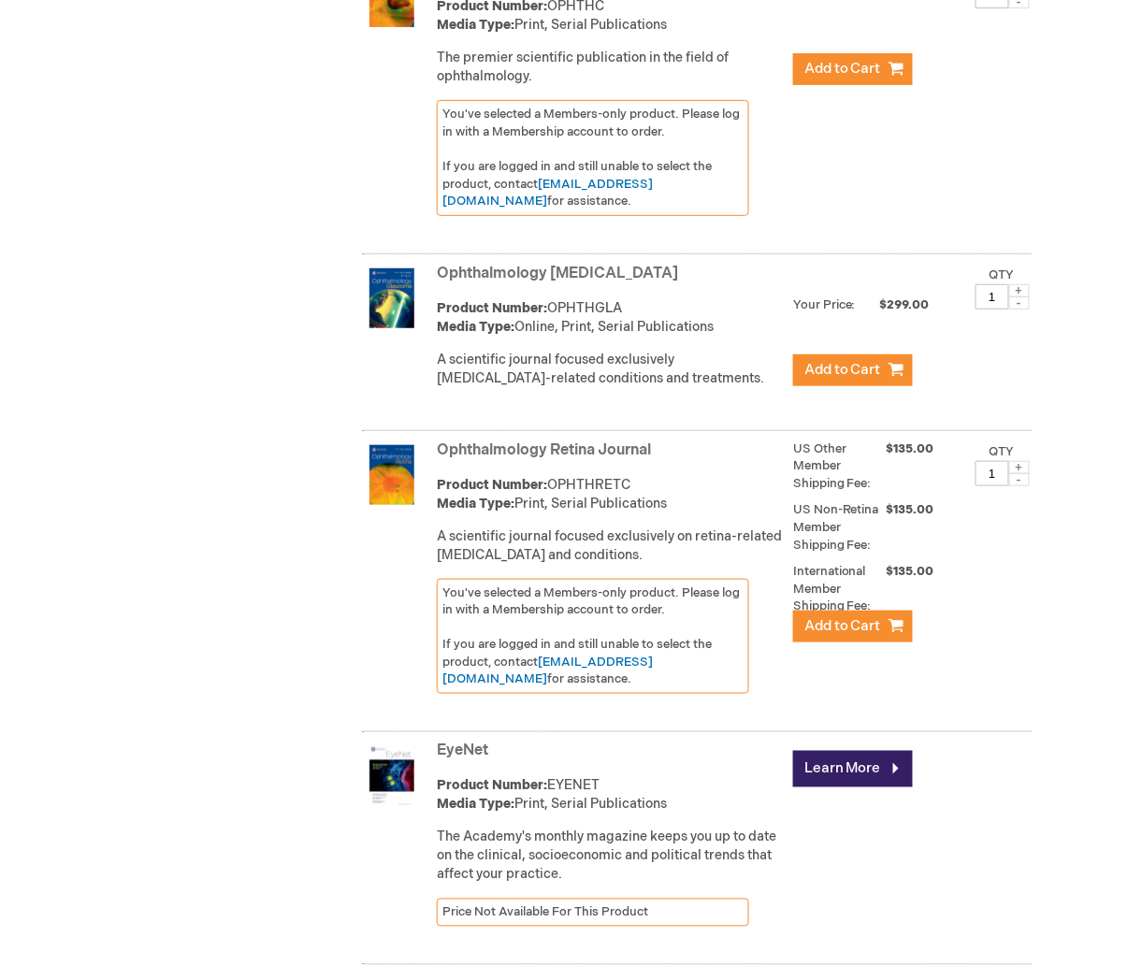
scroll to position [5193, 0]
type input "MJTsang"
click at [629, 441] on link "Ophthalmology Retina Journal" at bounding box center [544, 450] width 214 height 18
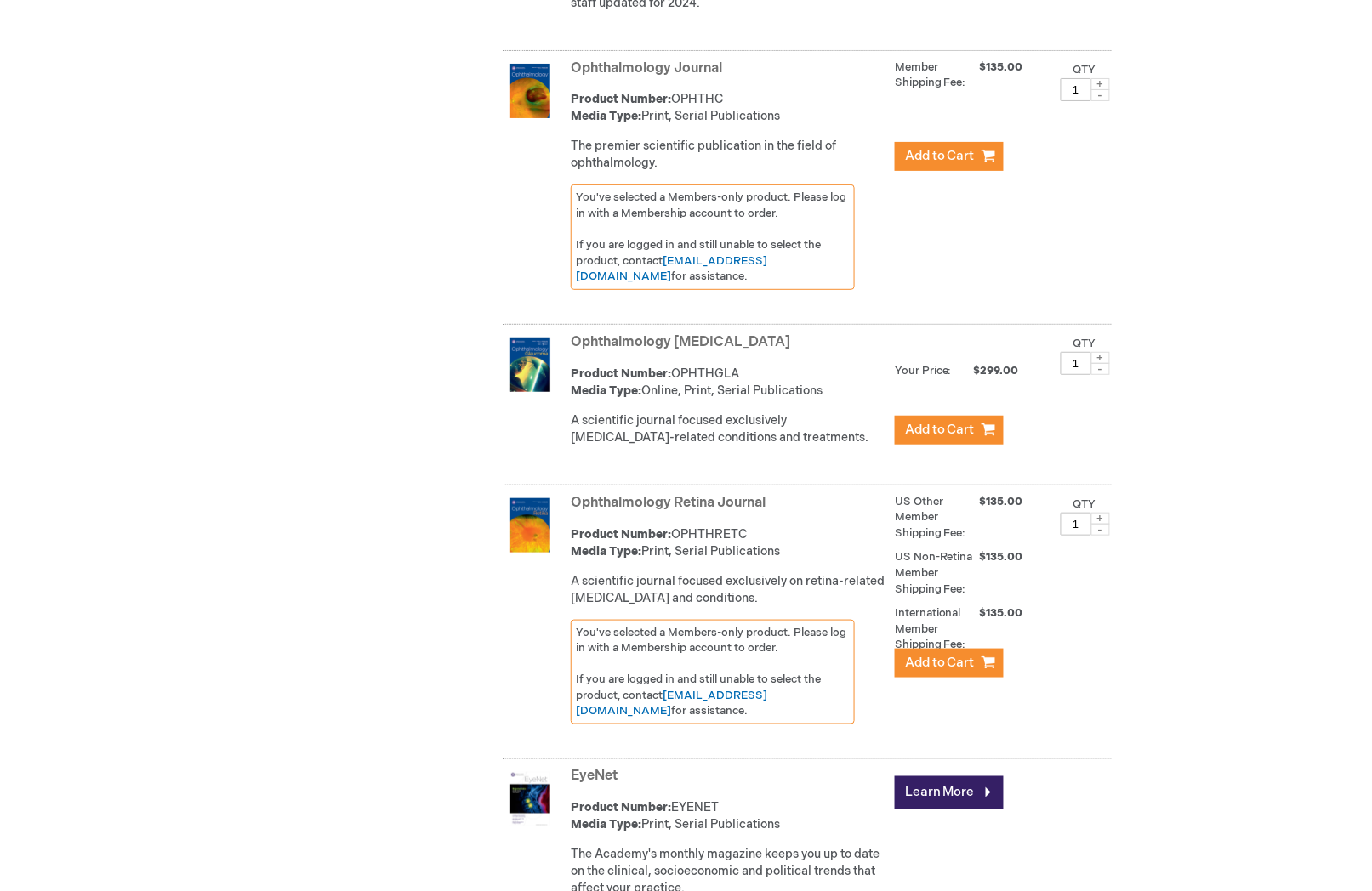
scroll to position [4343, 0]
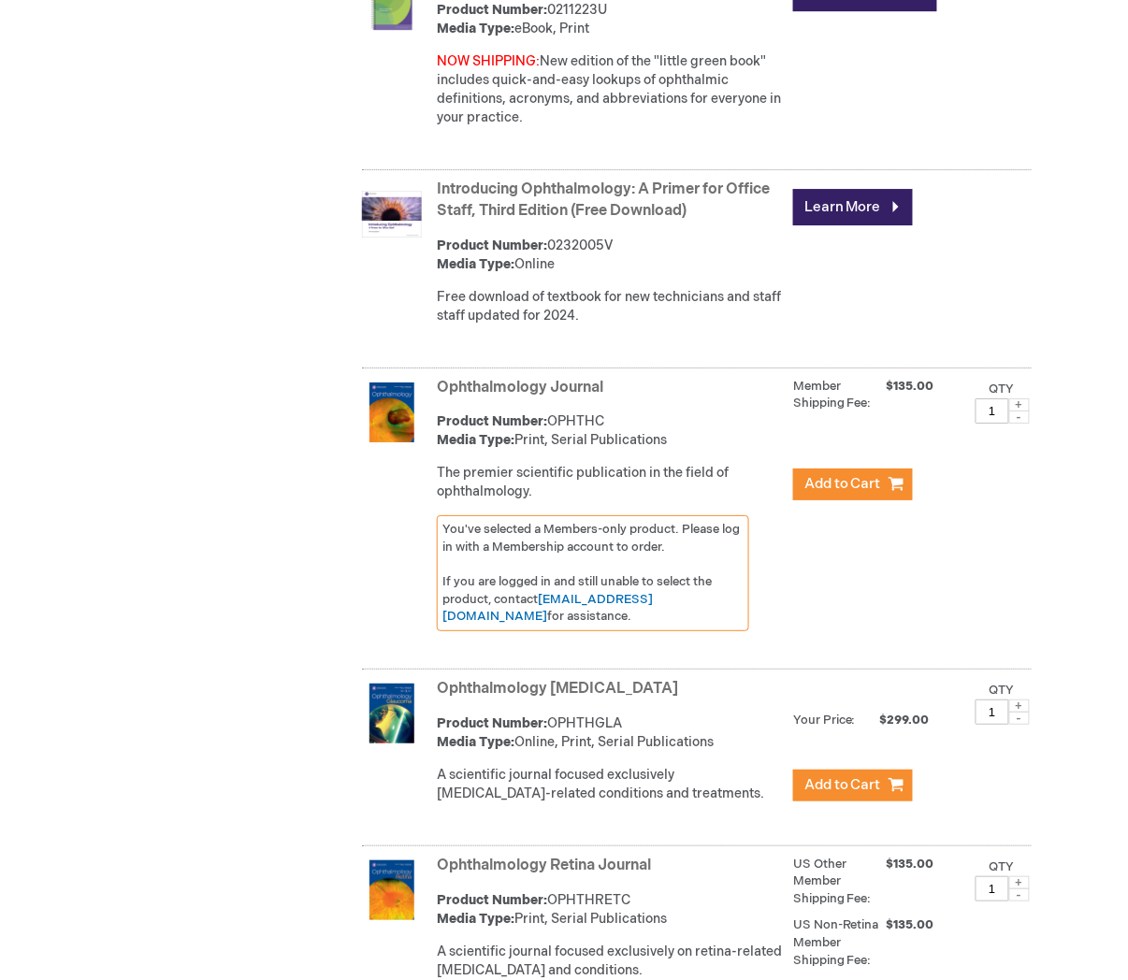
click at [552, 680] on link "Ophthalmology Glaucoma" at bounding box center [557, 689] width 241 height 18
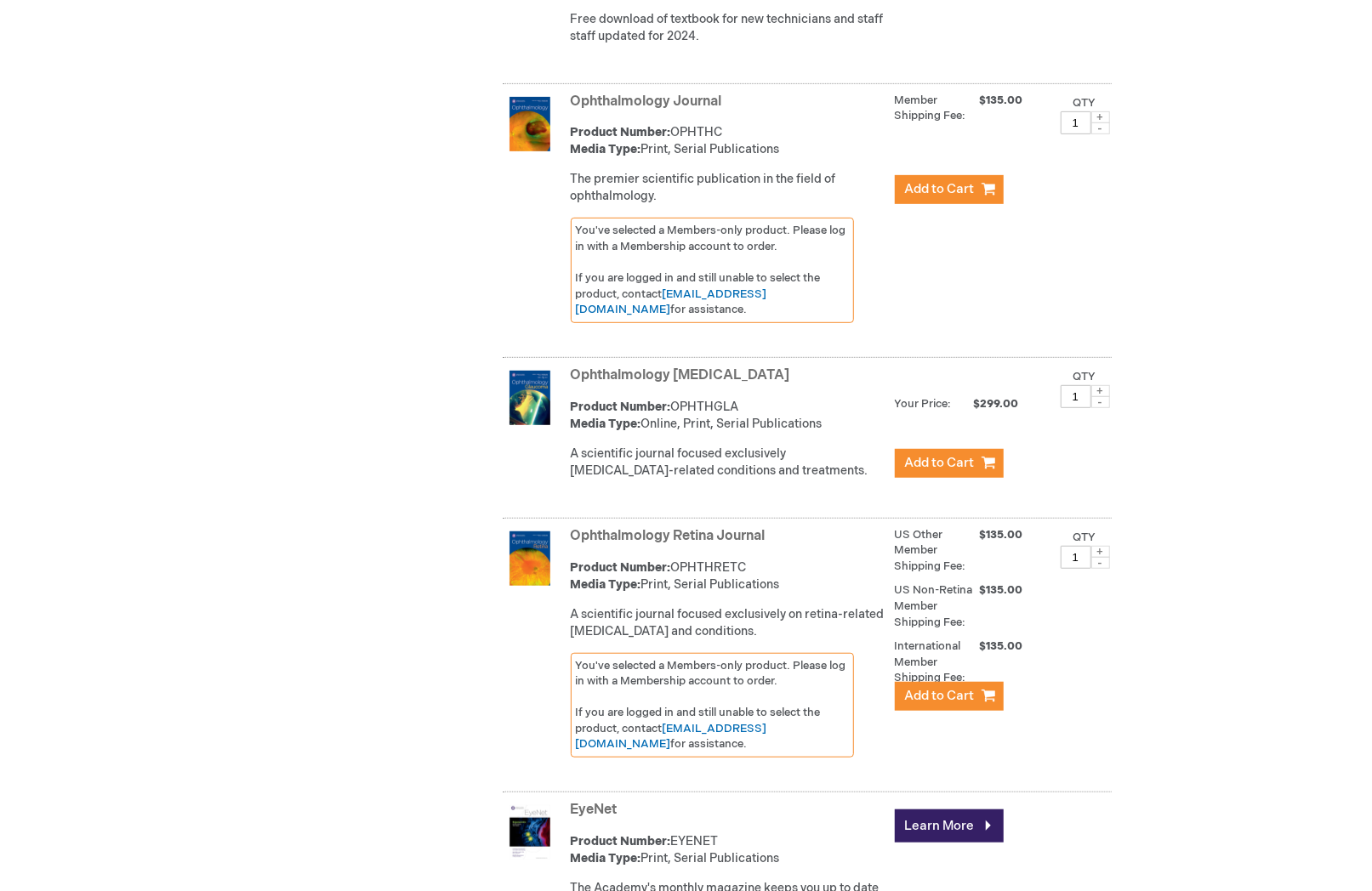
scroll to position [4627, 0]
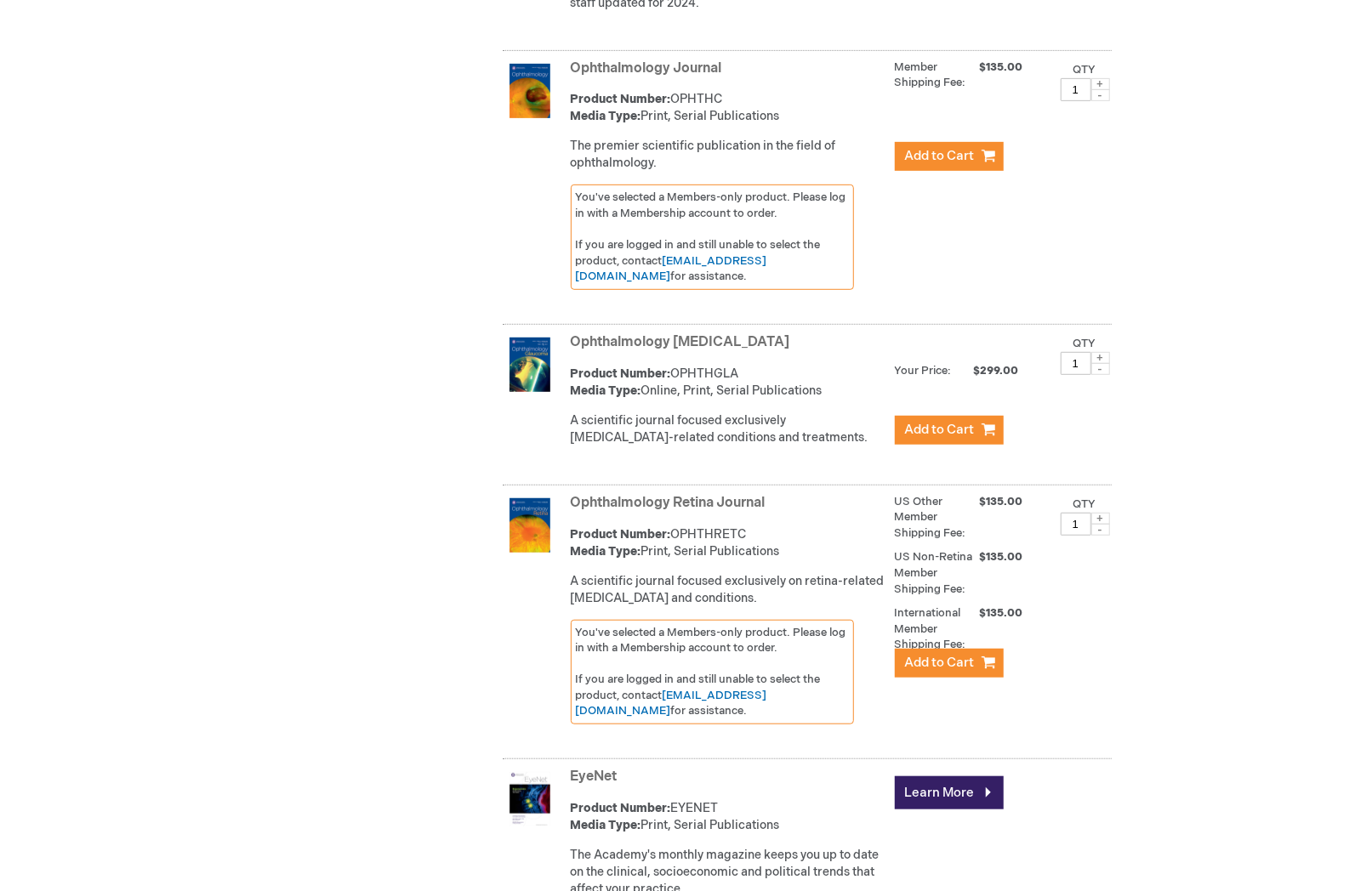
drag, startPoint x: 183, startPoint y: 381, endPoint x: 359, endPoint y: 430, distance: 182.7
click at [690, 335] on link "Ophthalmology [MEDICAL_DATA]" at bounding box center [680, 343] width 219 height 16
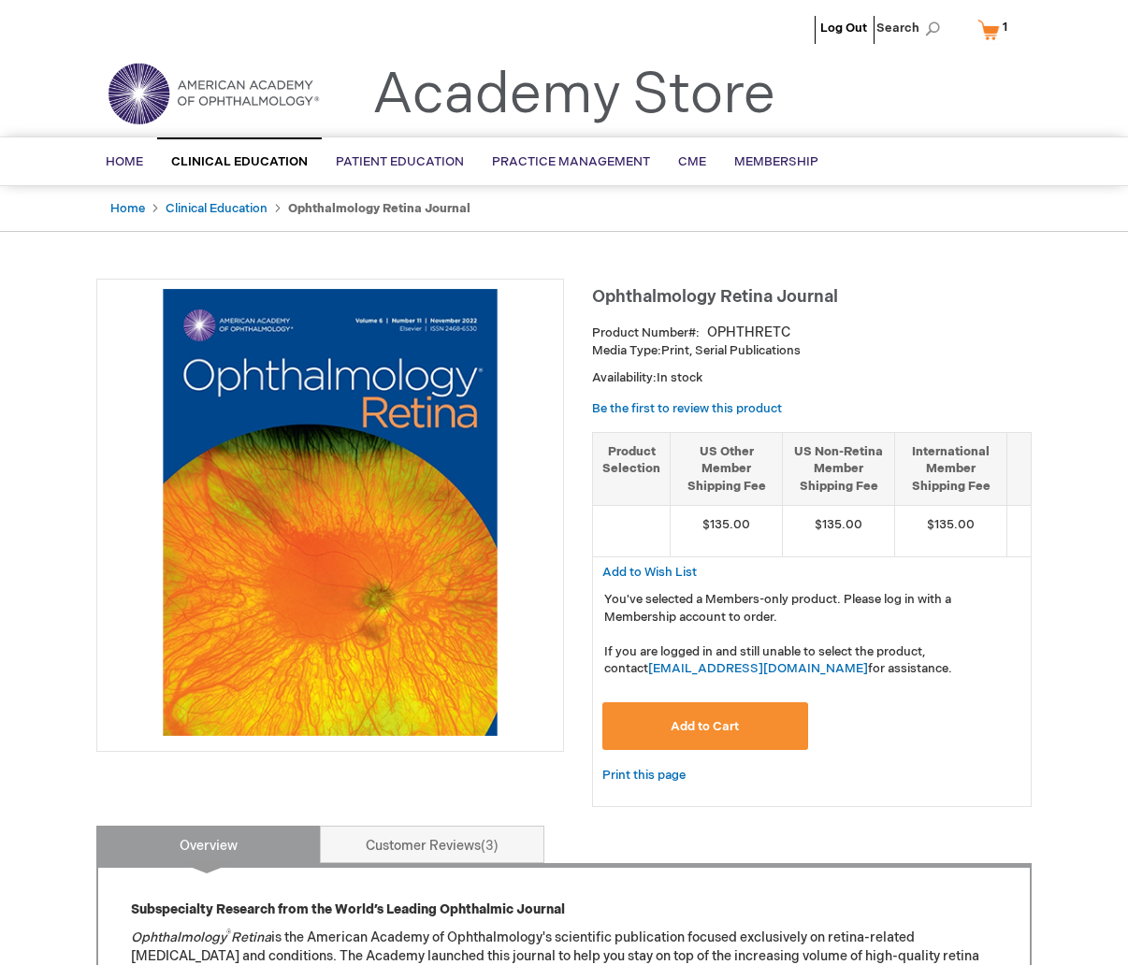
type input "1"
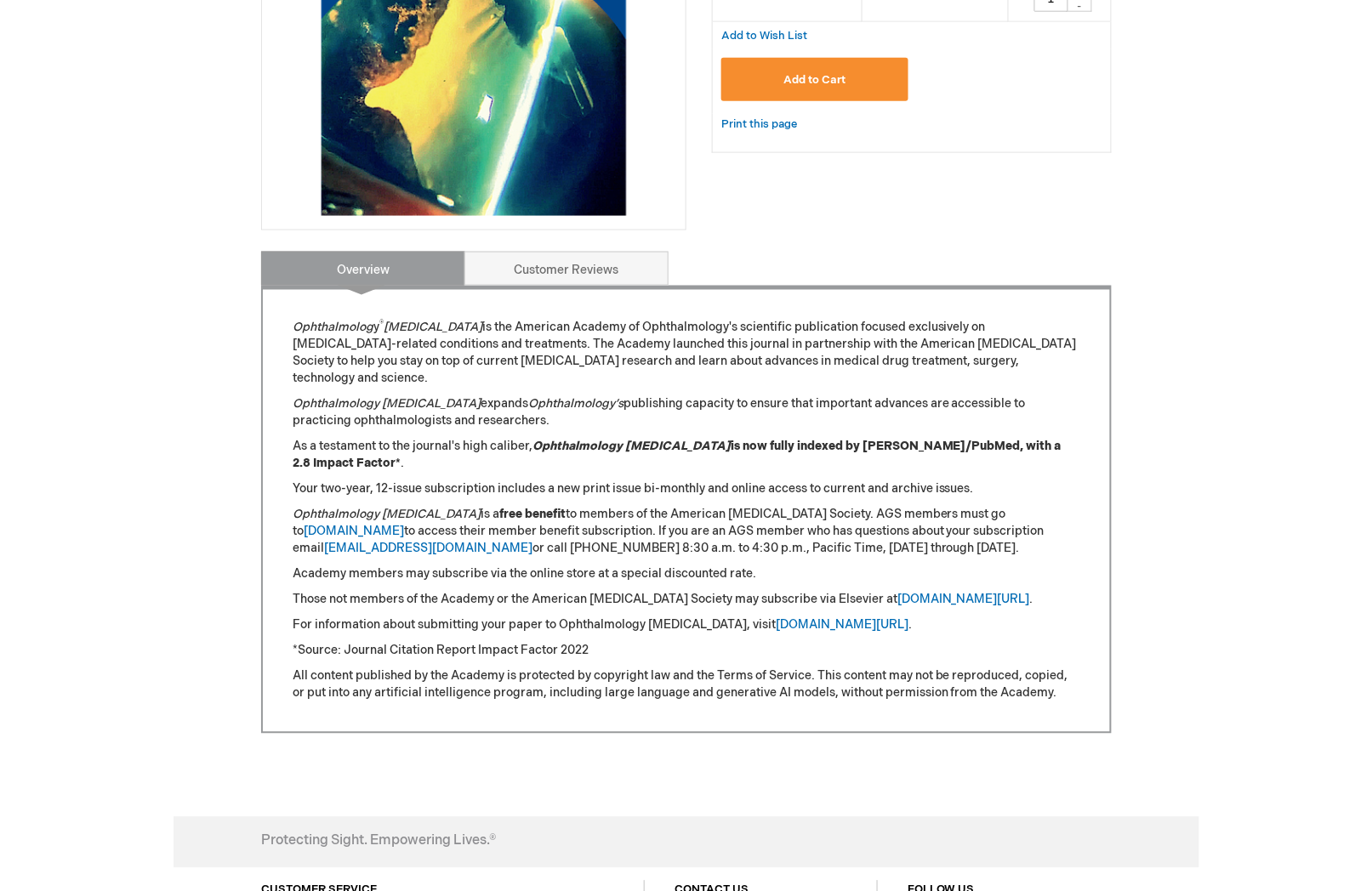
scroll to position [472, 0]
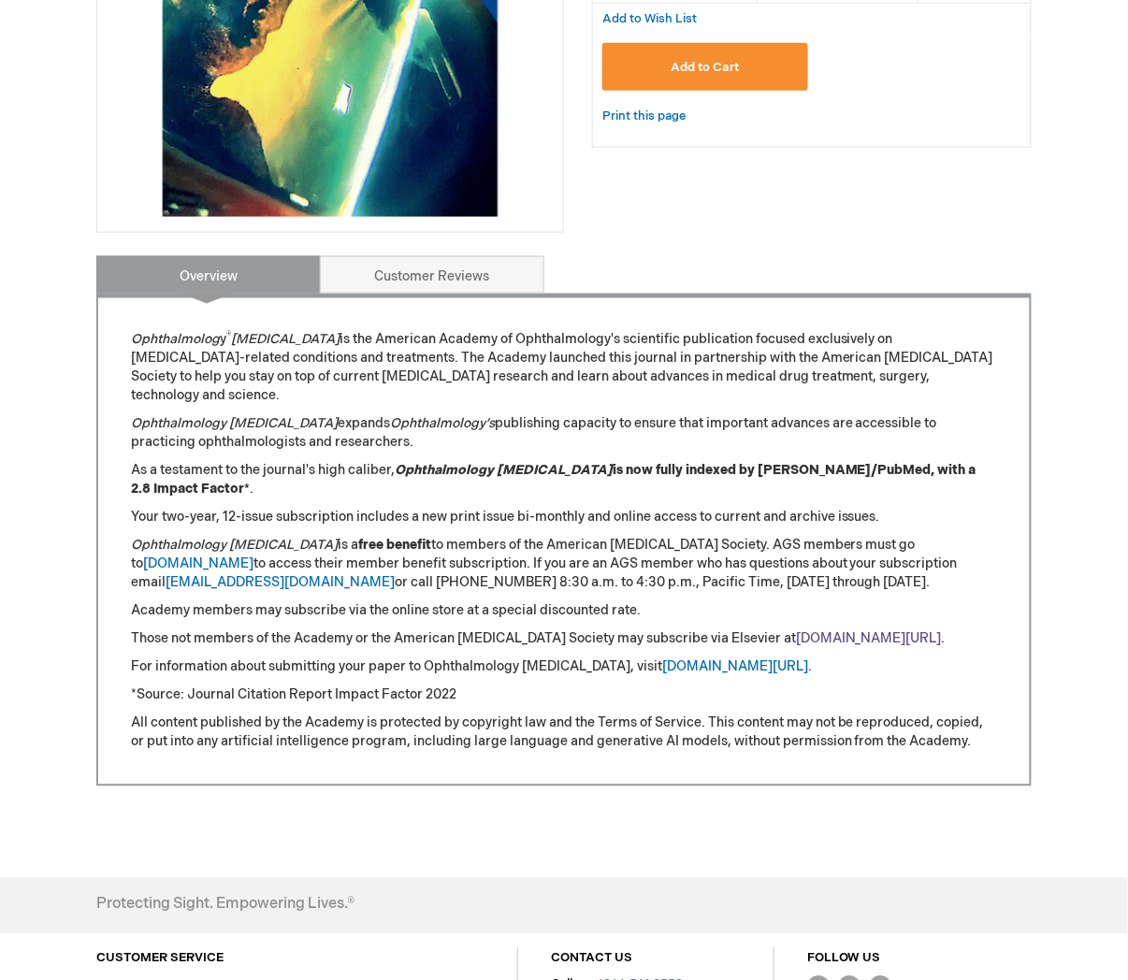
type input "MJTsang"
click at [796, 631] on link "aao.org/glaucomajournal" at bounding box center [869, 639] width 146 height 16
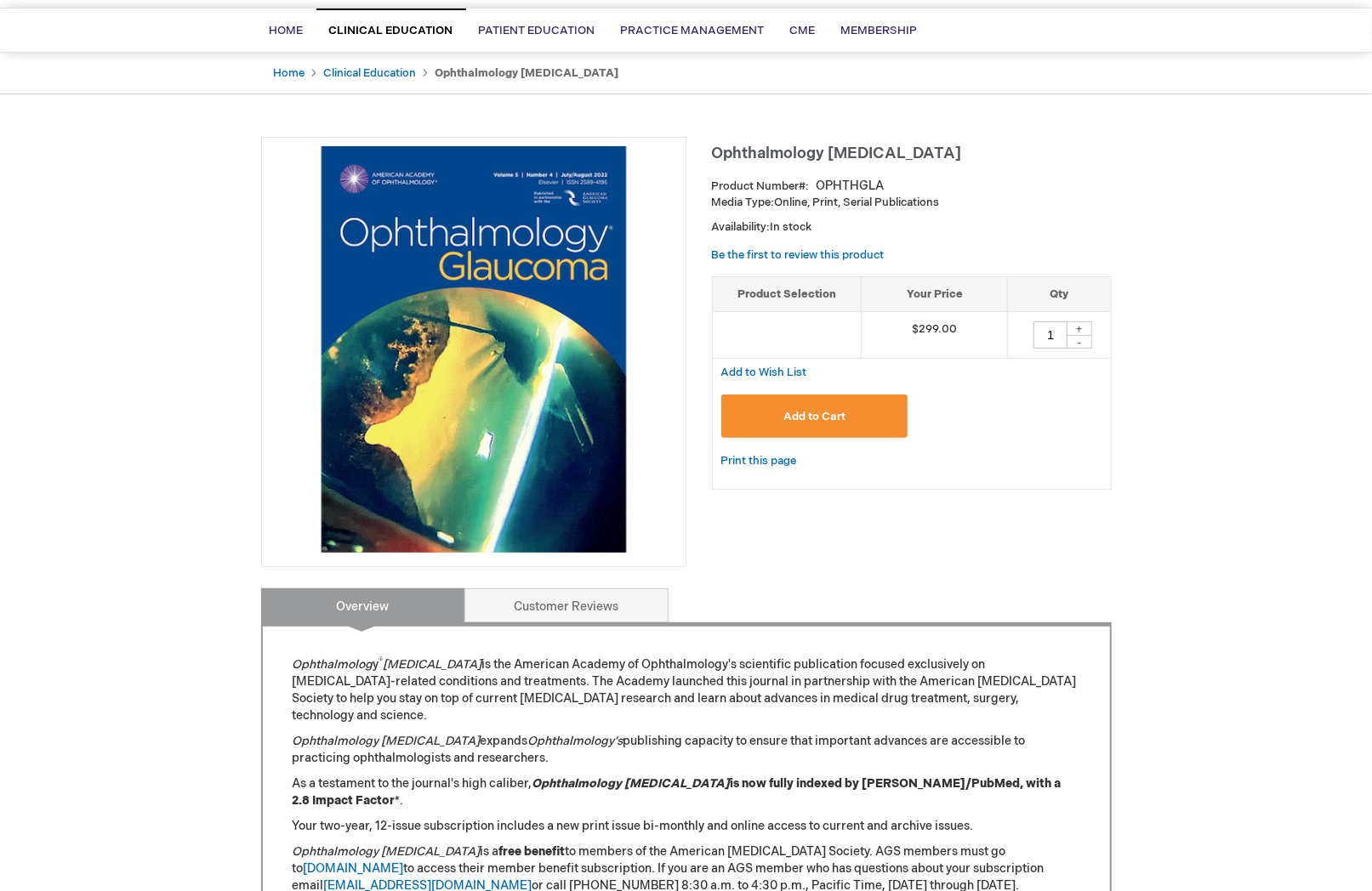
scroll to position [284, 0]
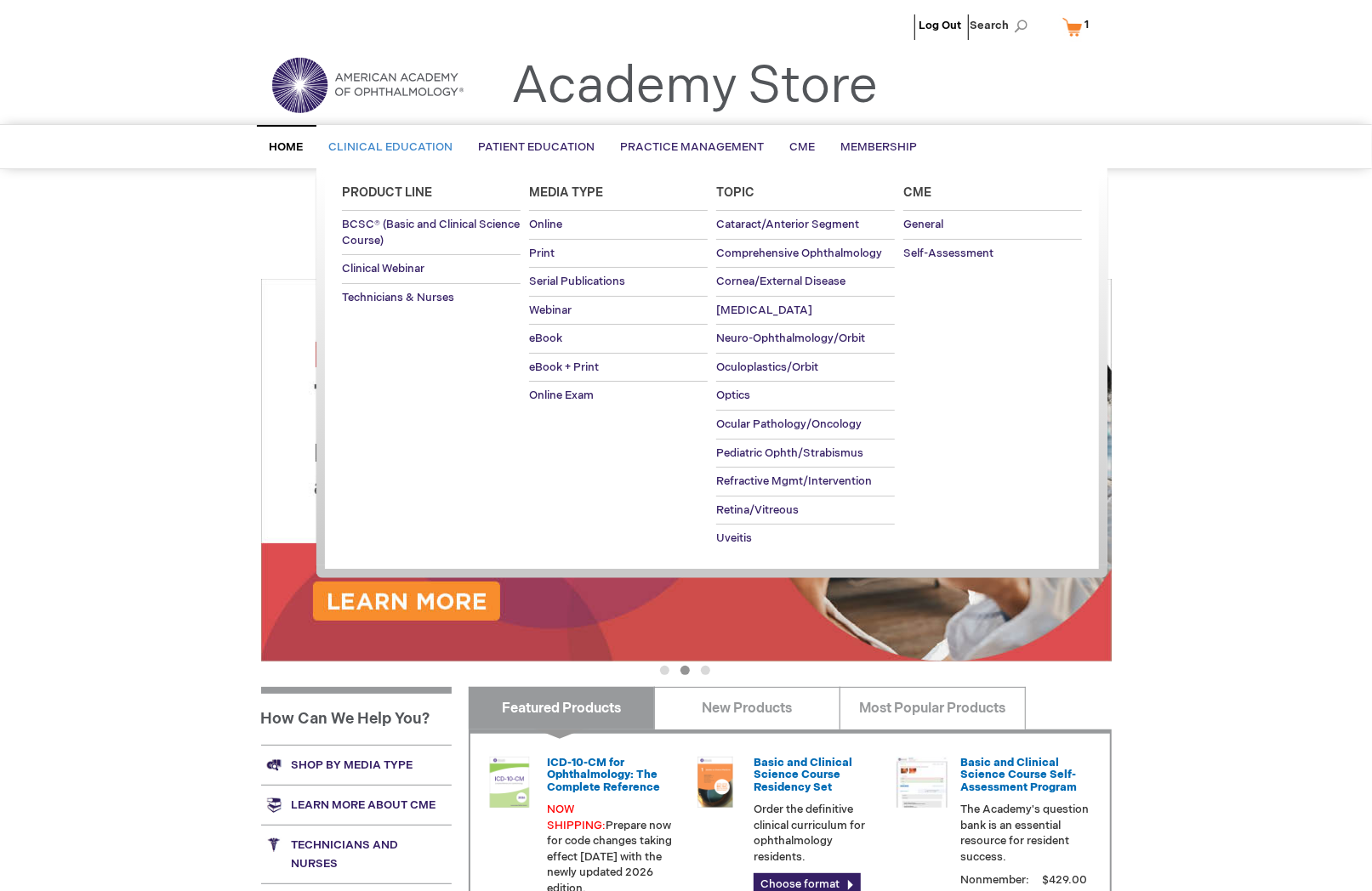
type input "MJTsang"
click at [361, 196] on span "Product Line" at bounding box center [386, 193] width 90 height 15
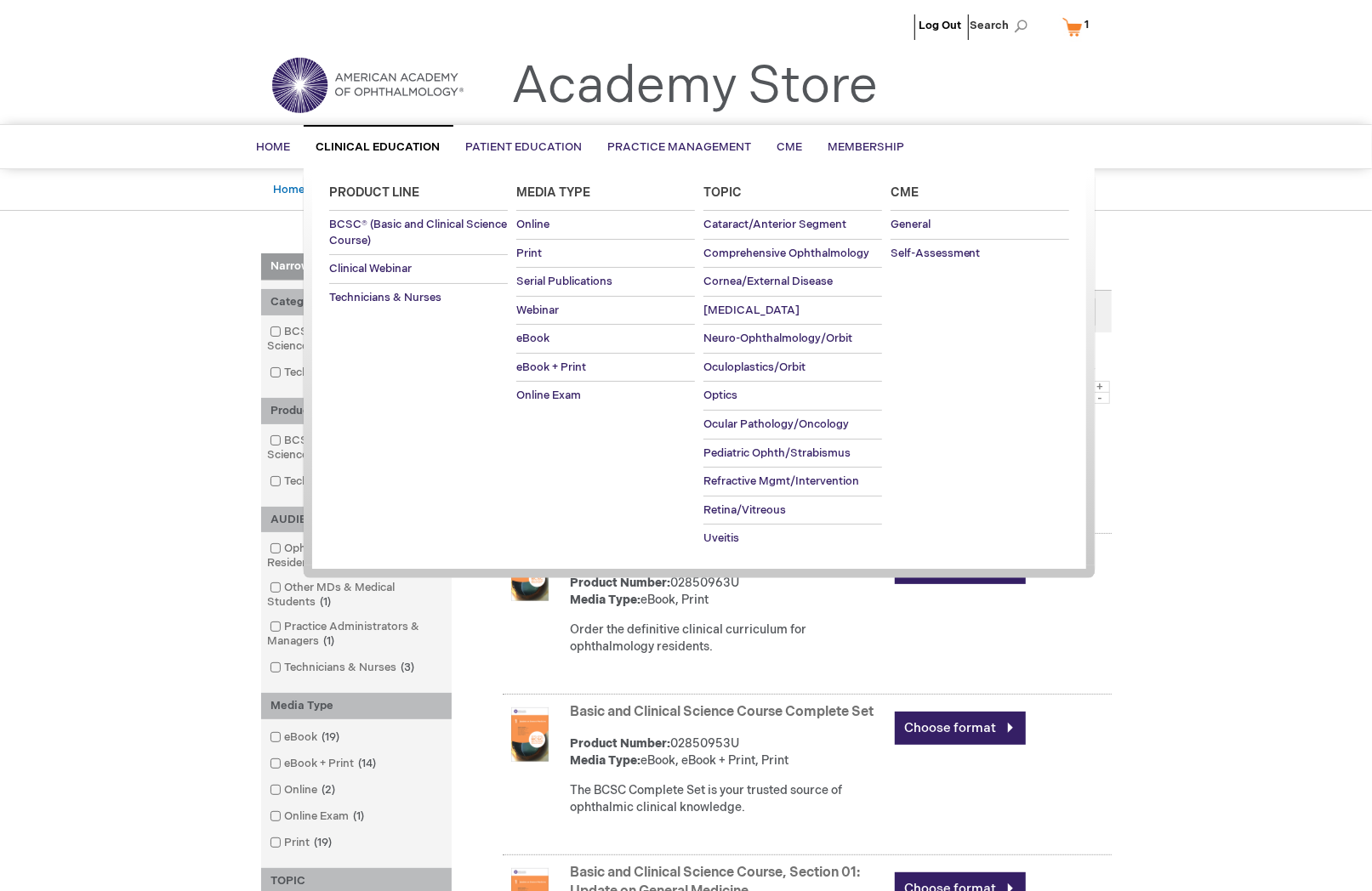
type input "MJTsang"
click at [396, 141] on span "Clinical Education" at bounding box center [378, 146] width 125 height 14
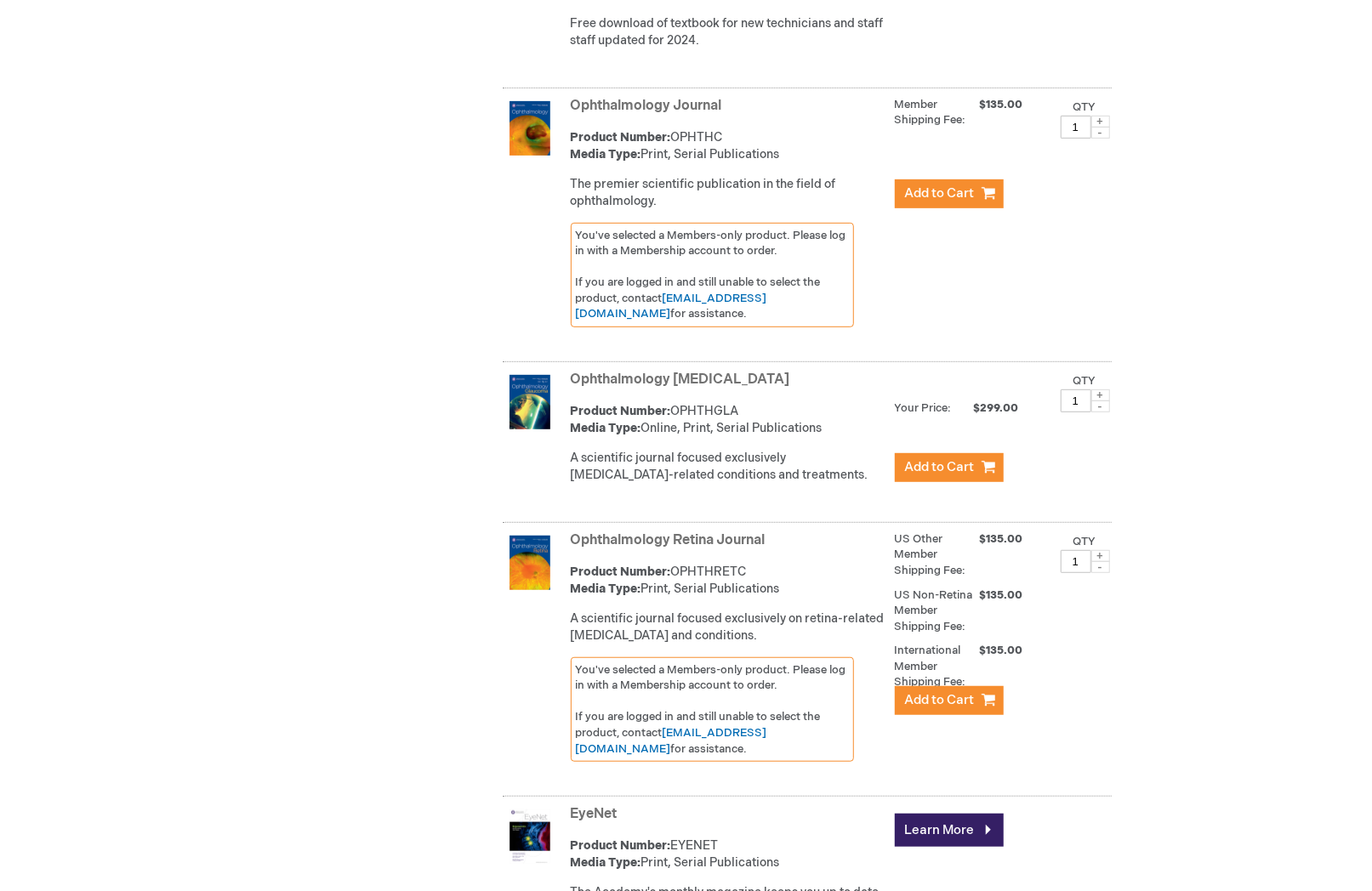
scroll to position [4531, 0]
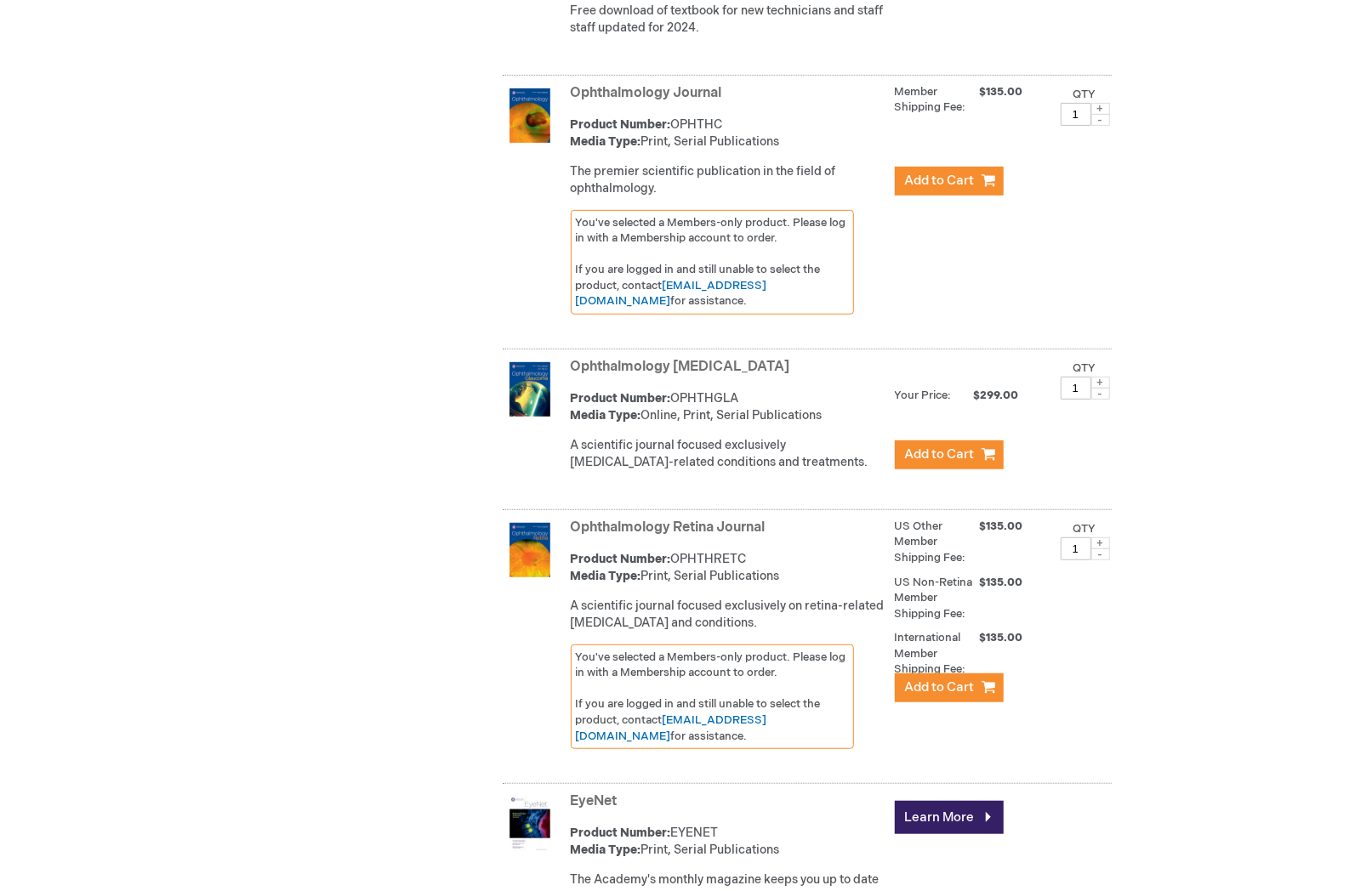
type input "MJTsang"
click at [682, 375] on link "Ophthalmology [MEDICAL_DATA]" at bounding box center [680, 367] width 219 height 16
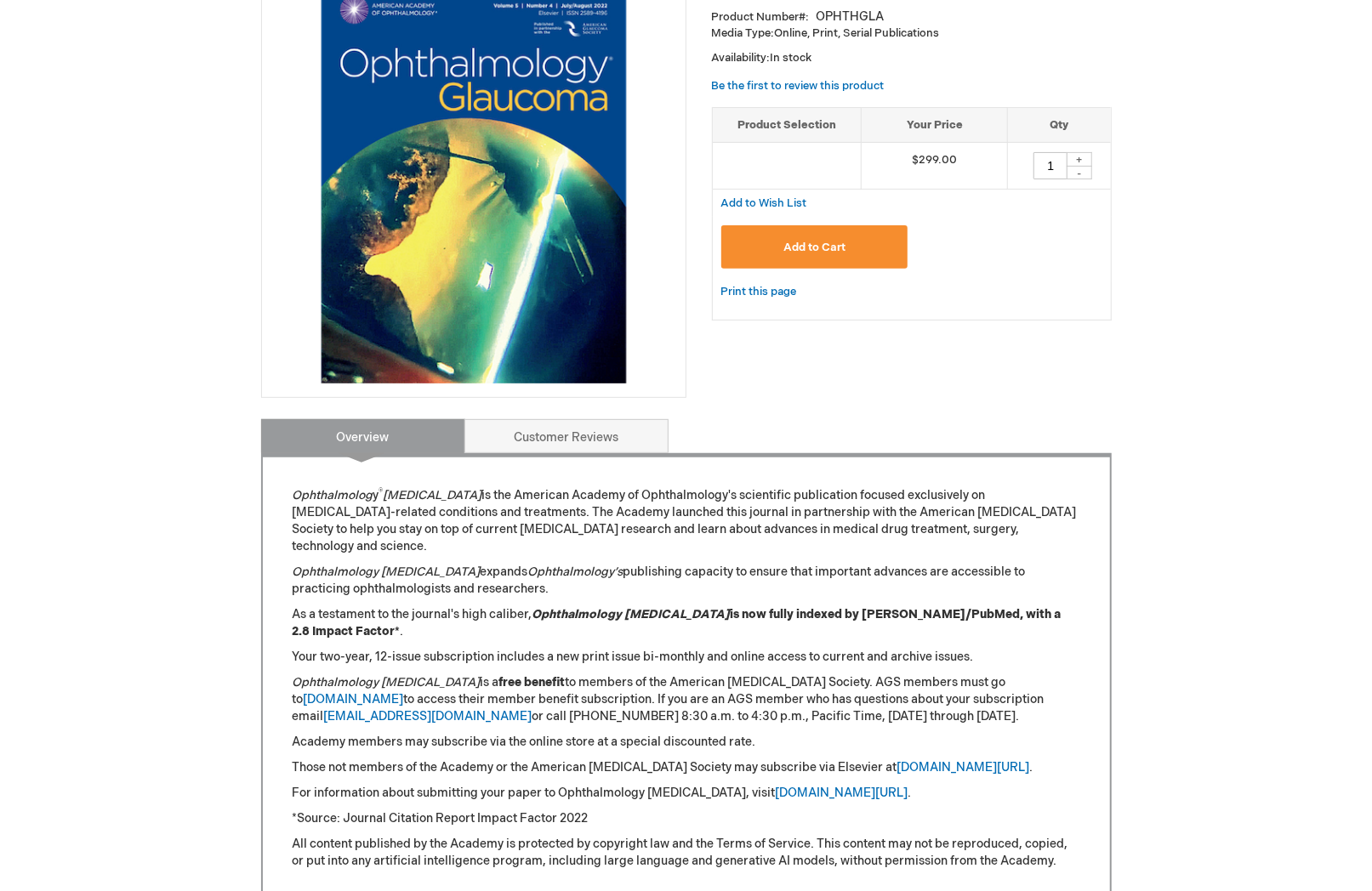
scroll to position [377, 0]
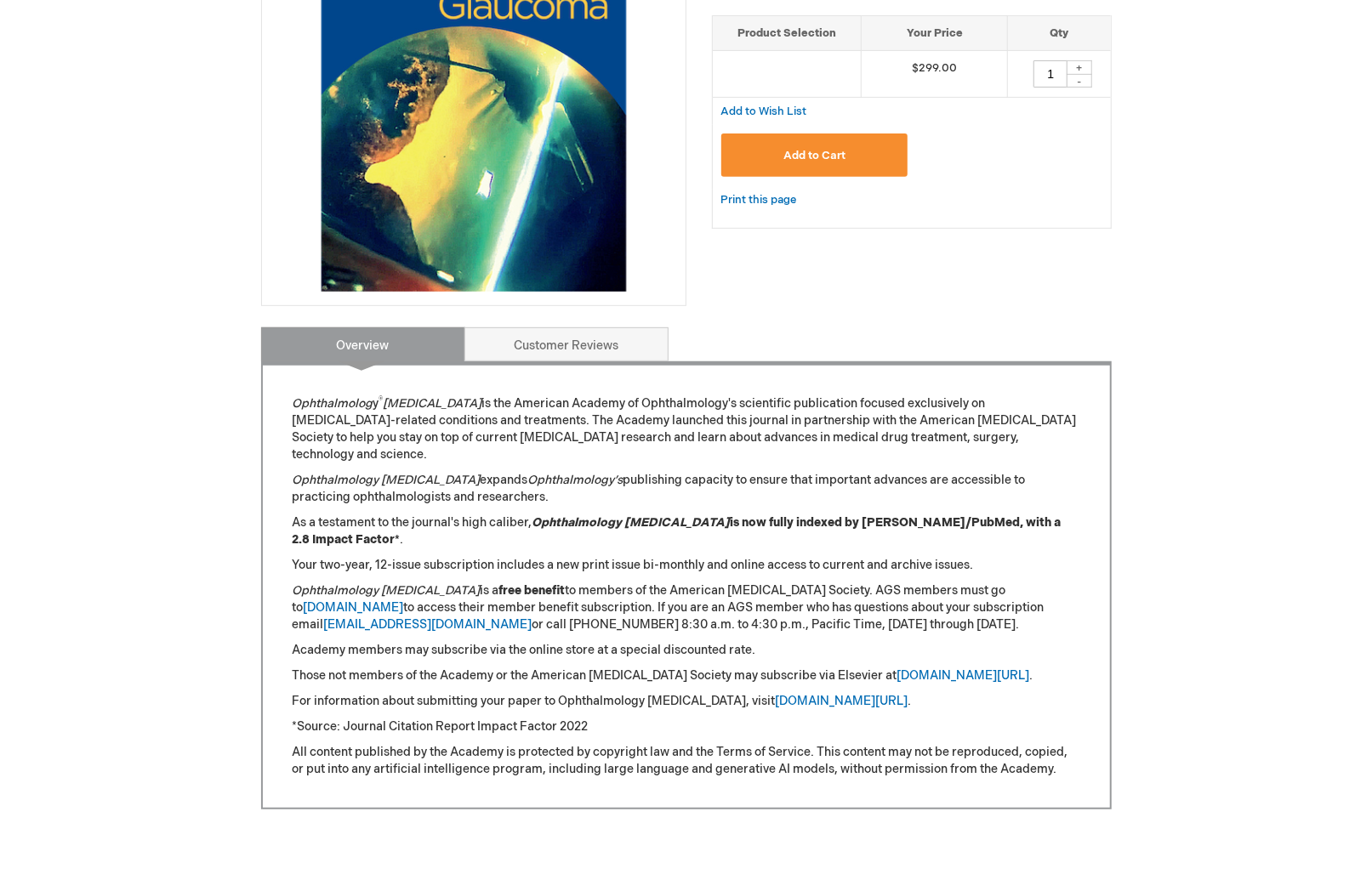
type input "MJTsang"
click at [1087, 579] on div "Ophthalmolog y ® [MEDICAL_DATA] is the American Academy of Ophthalmology's scie…" at bounding box center [686, 586] width 851 height 448
click at [870, 613] on p "Ophthalmology [MEDICAL_DATA] is a free benefit to members of the American [MEDI…" at bounding box center [686, 608] width 787 height 51
drag, startPoint x: 994, startPoint y: 567, endPoint x: 966, endPoint y: 543, distance: 36.9
click at [994, 583] on p "Ophthalmology [MEDICAL_DATA] is a free benefit to members of the American [MEDI…" at bounding box center [686, 608] width 787 height 51
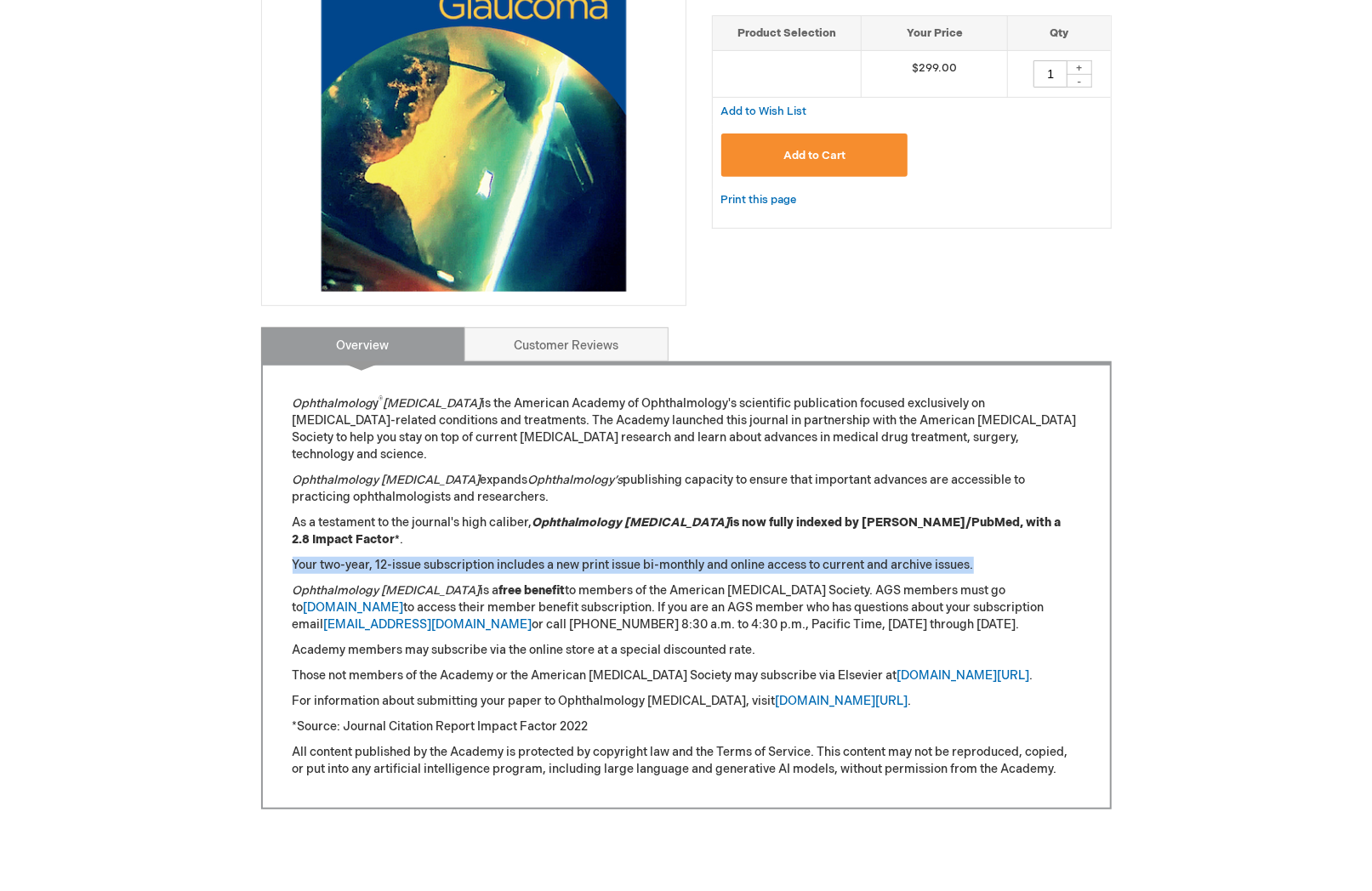
drag, startPoint x: 984, startPoint y: 546, endPoint x: 277, endPoint y: 539, distance: 707.0
click at [277, 539] on div "Ophthalmolog y ® [MEDICAL_DATA] is the American Academy of Ophthalmology's scie…" at bounding box center [686, 586] width 851 height 448
copy p "Your two-year, 12-issue subscription includes a new print issue bi-monthly and …"
